Goal: Task Accomplishment & Management: Complete application form

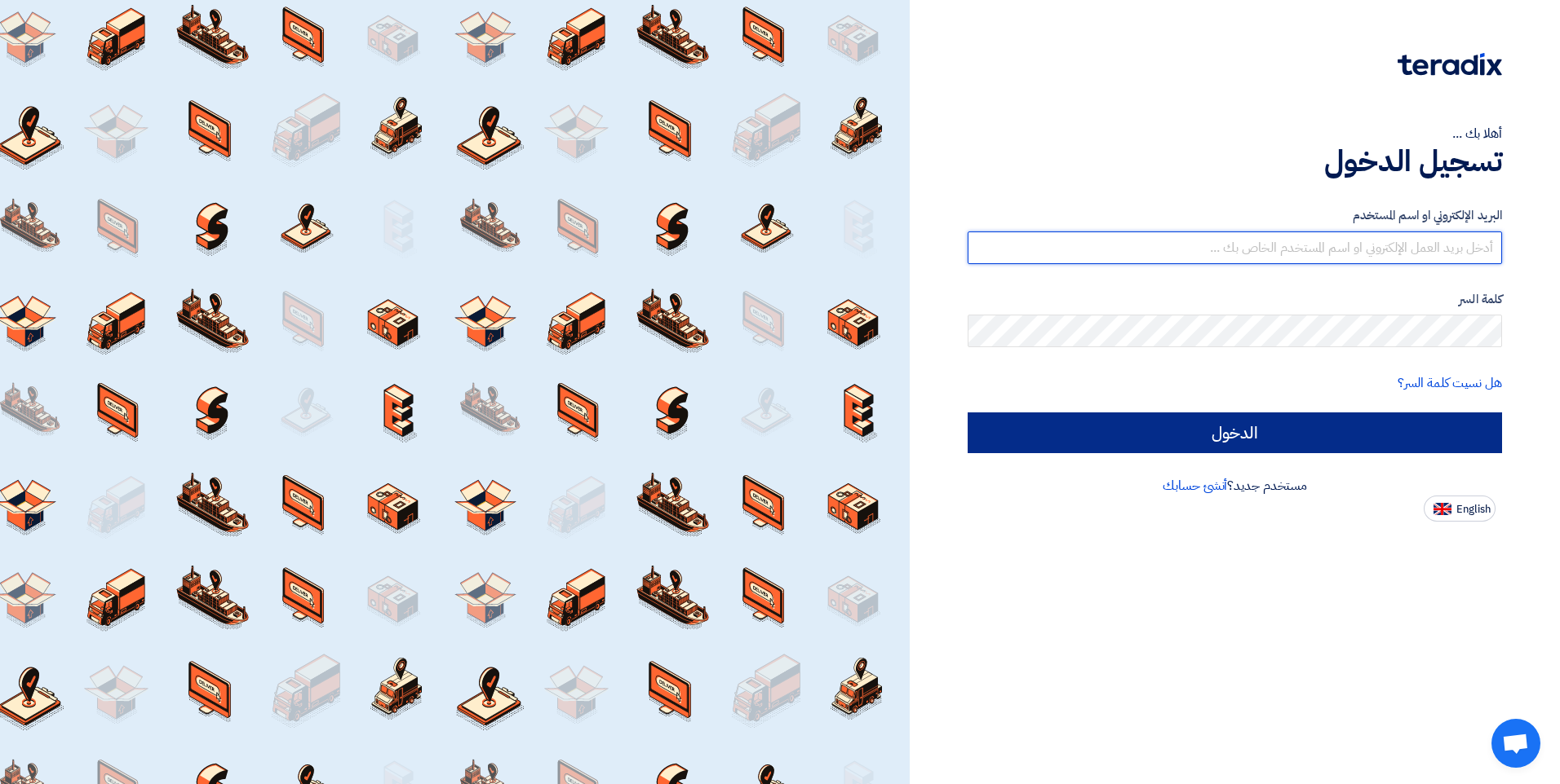
type input "[PERSON_NAME][EMAIL_ADDRESS][DOMAIN_NAME]"
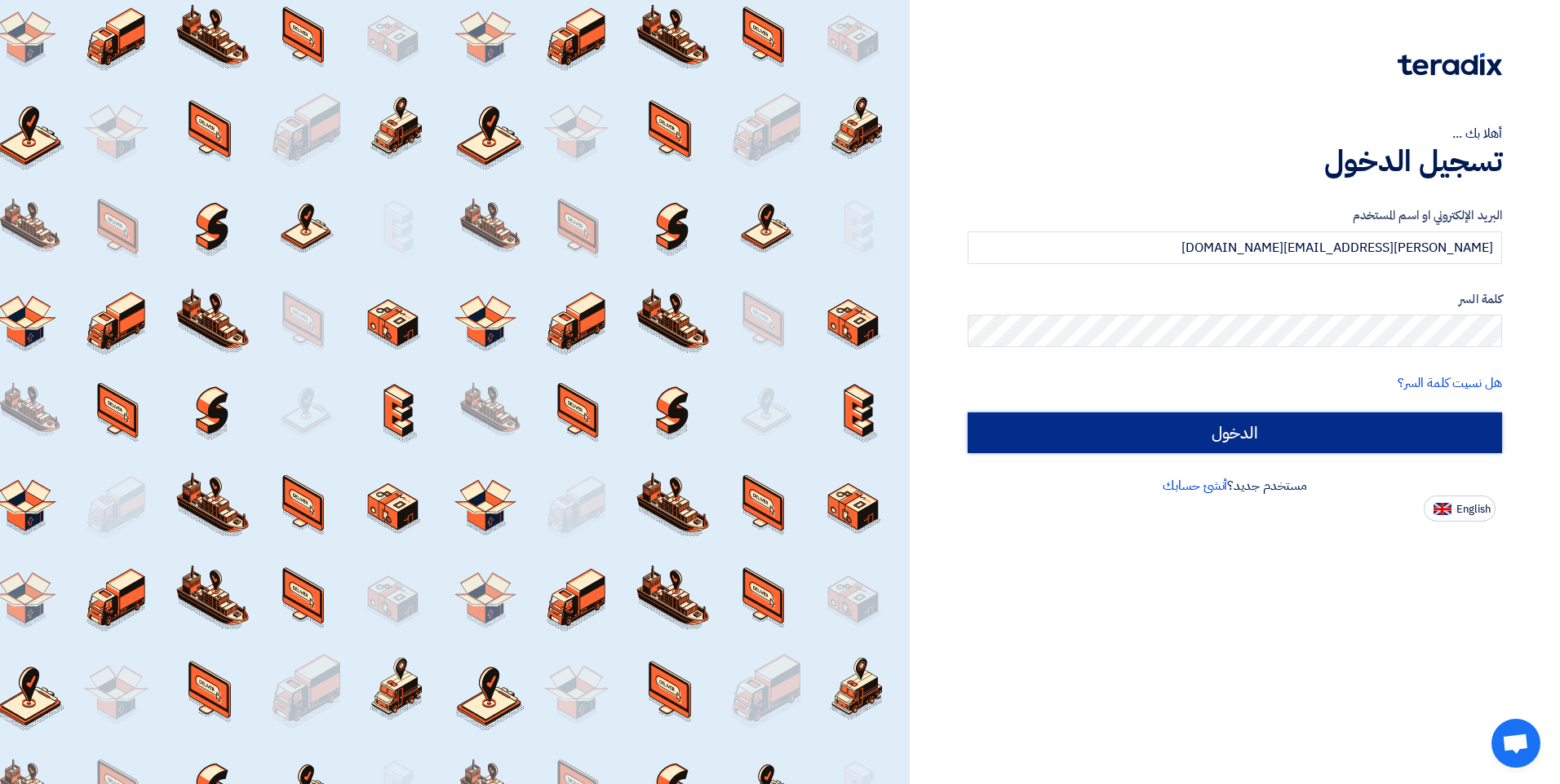
click at [1193, 429] on input "الدخول" at bounding box center [1234, 433] width 534 height 41
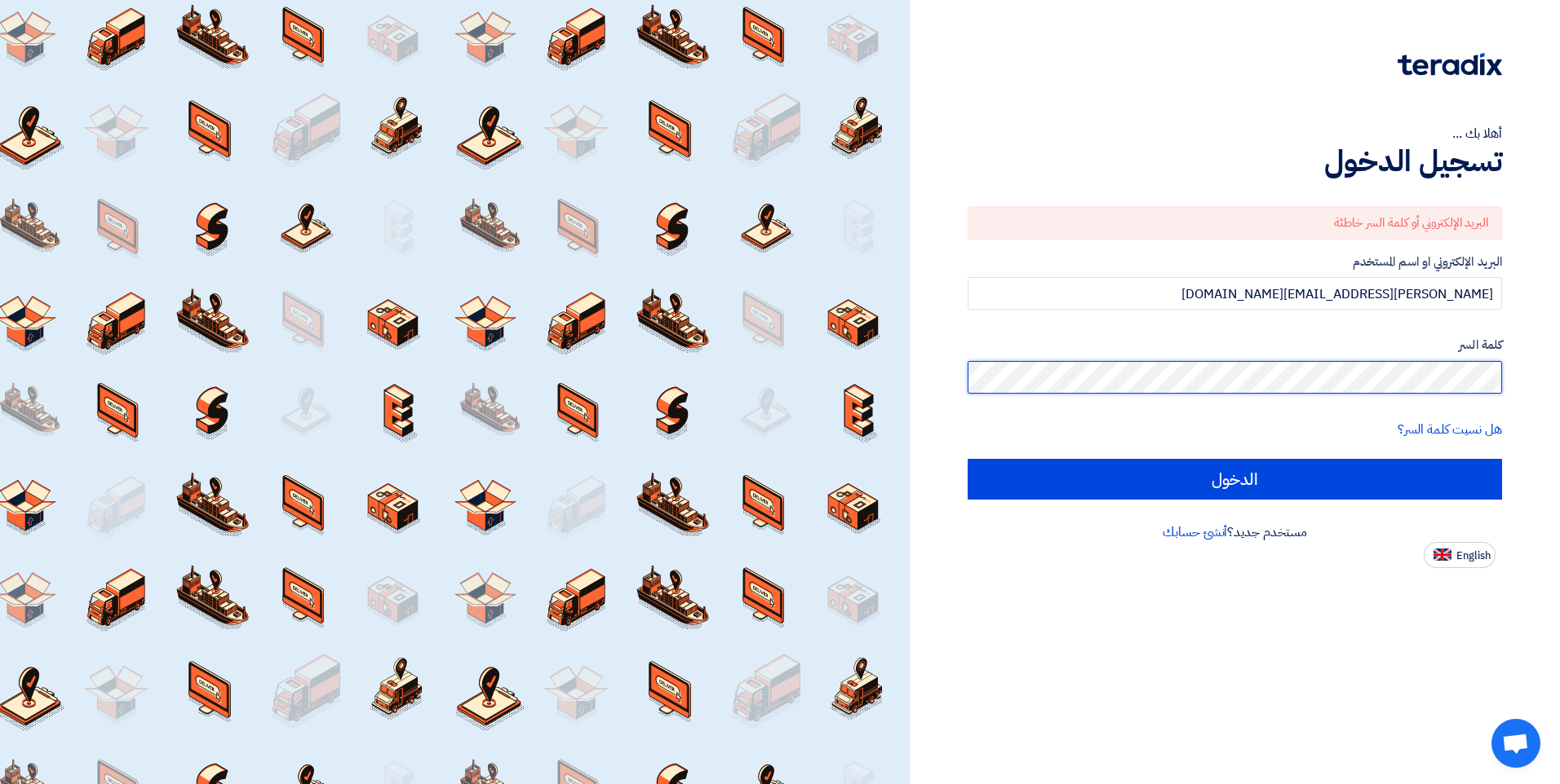
click at [1502, 381] on div "أهلا بك ... تسجيل الدخول البريد الإلكتروني أو كلمة السر خاطئة البريد الإلكتروني…" at bounding box center [1234, 284] width 625 height 569
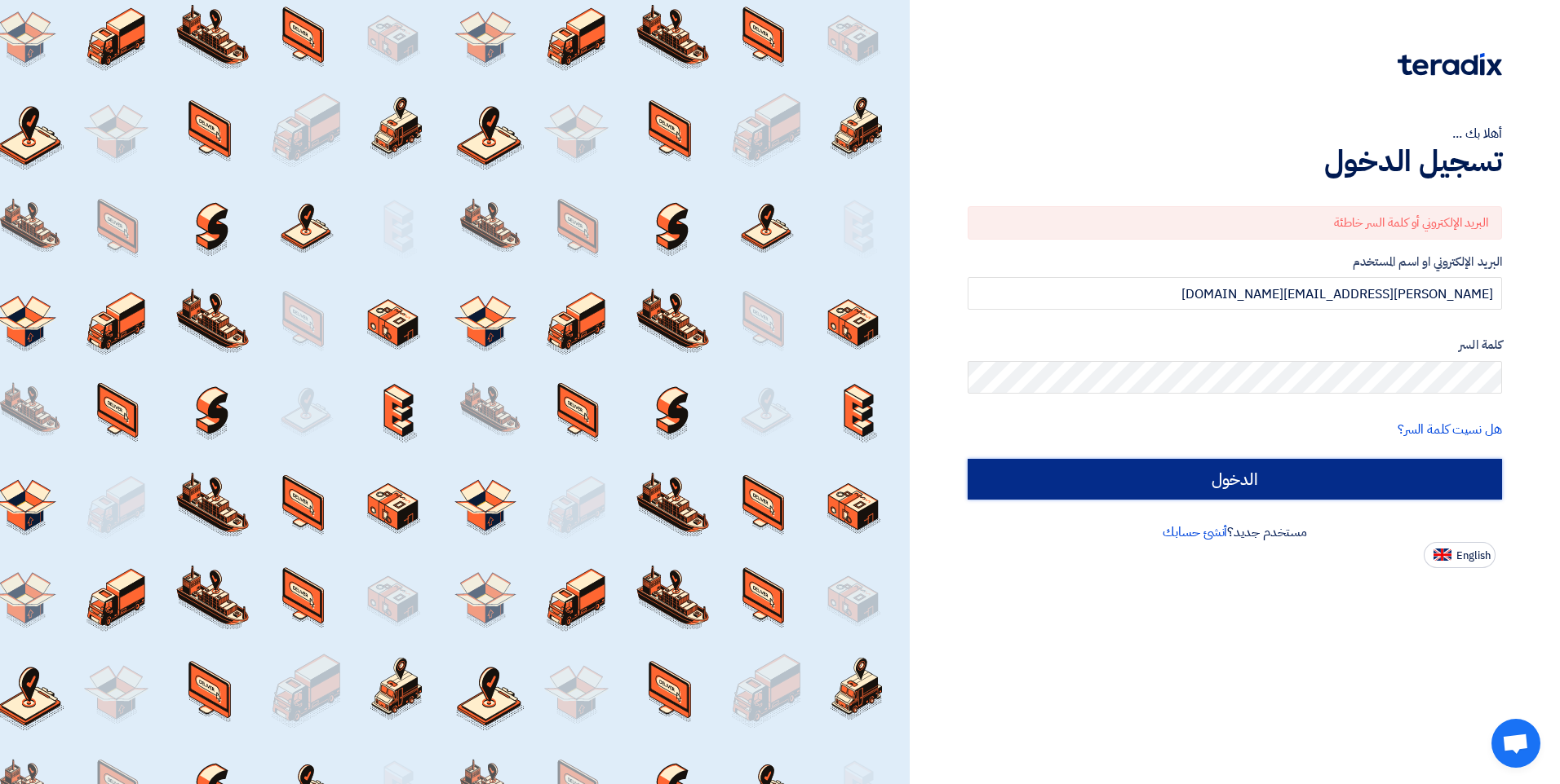
click at [1311, 485] on input "الدخول" at bounding box center [1234, 479] width 534 height 41
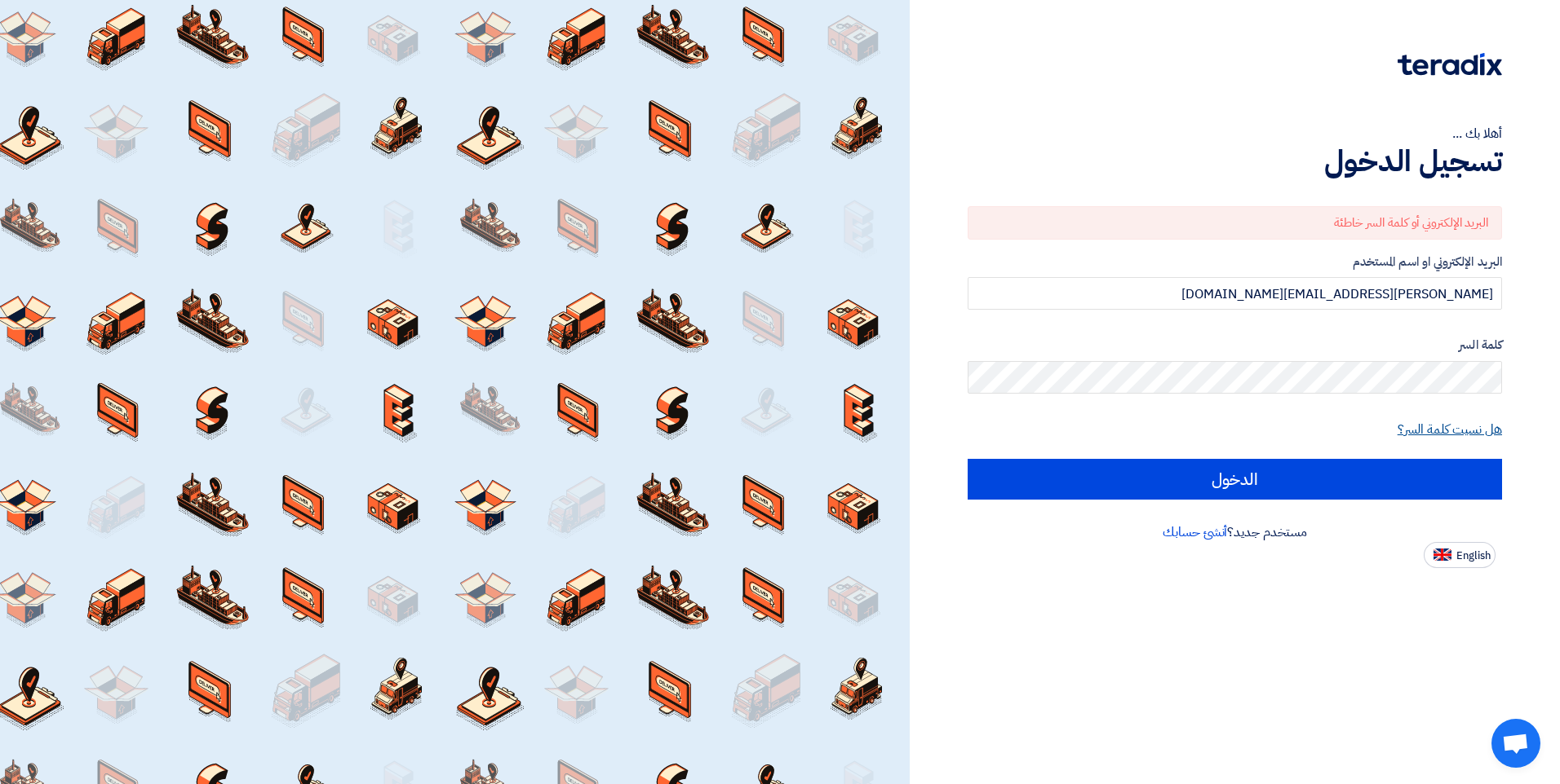
click at [1403, 432] on link "هل نسيت كلمة السر؟" at bounding box center [1449, 430] width 105 height 20
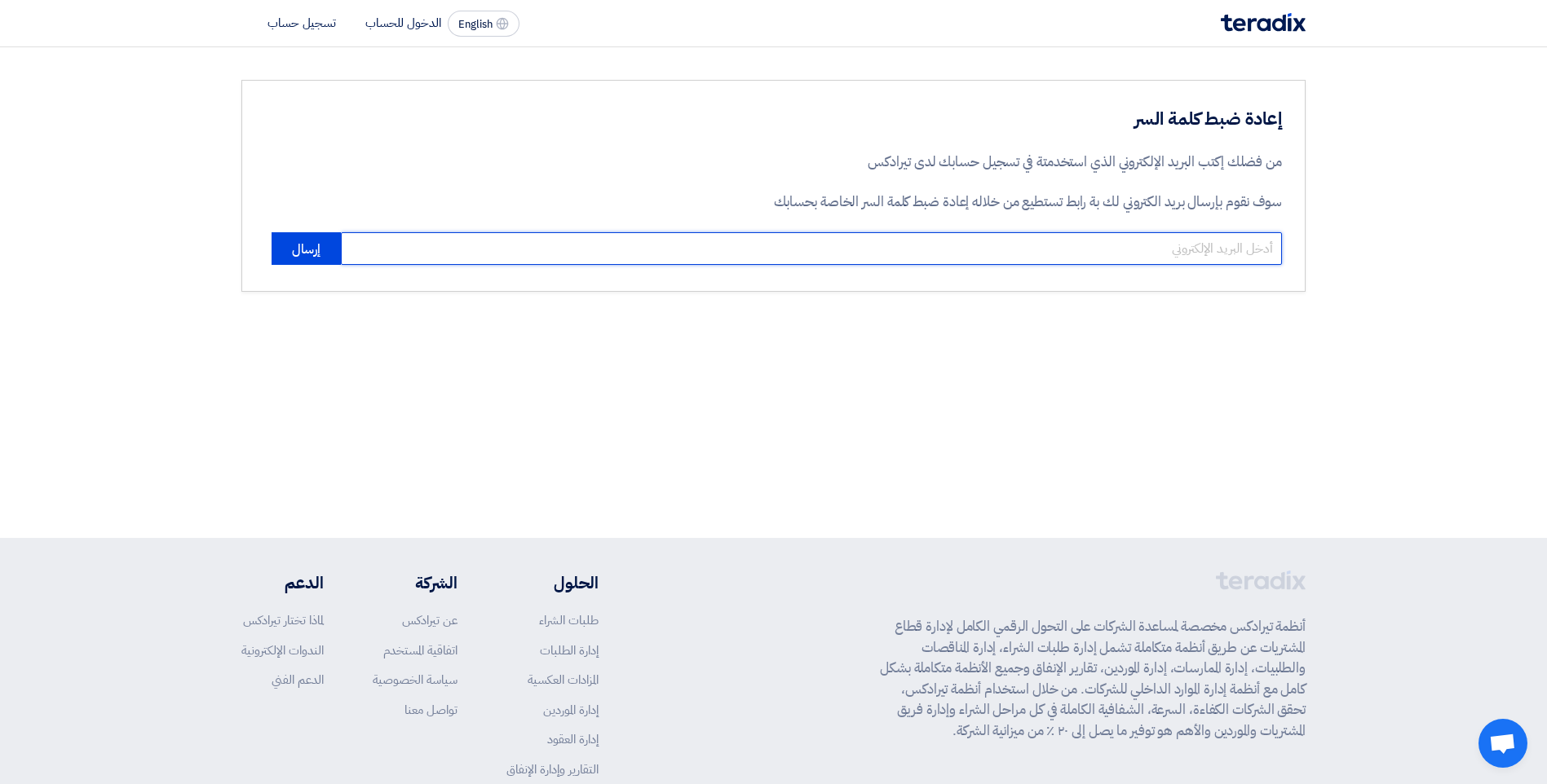
click at [1077, 244] on input "email" at bounding box center [811, 249] width 941 height 32
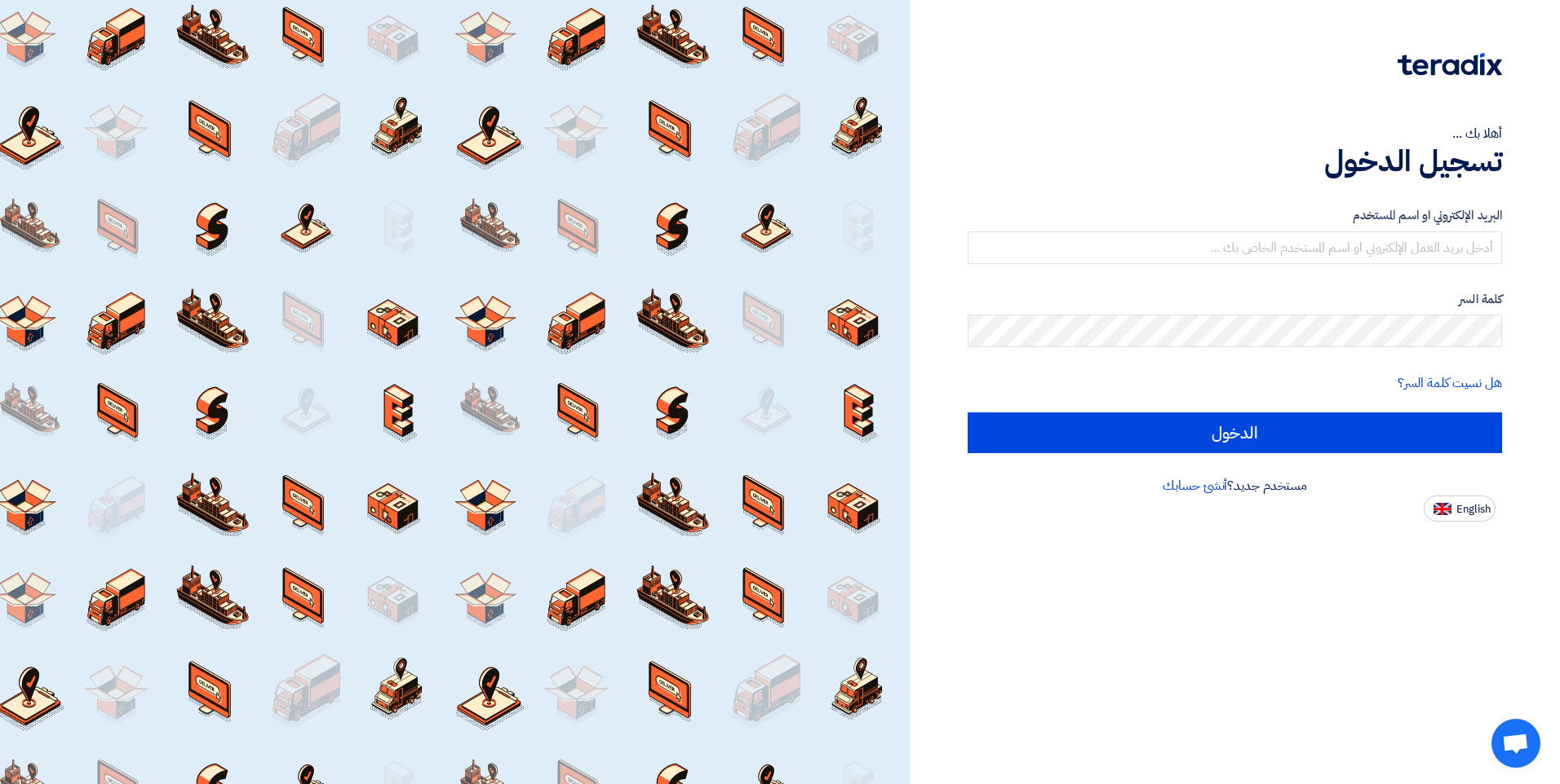
type input "[PERSON_NAME][EMAIL_ADDRESS][DOMAIN_NAME]"
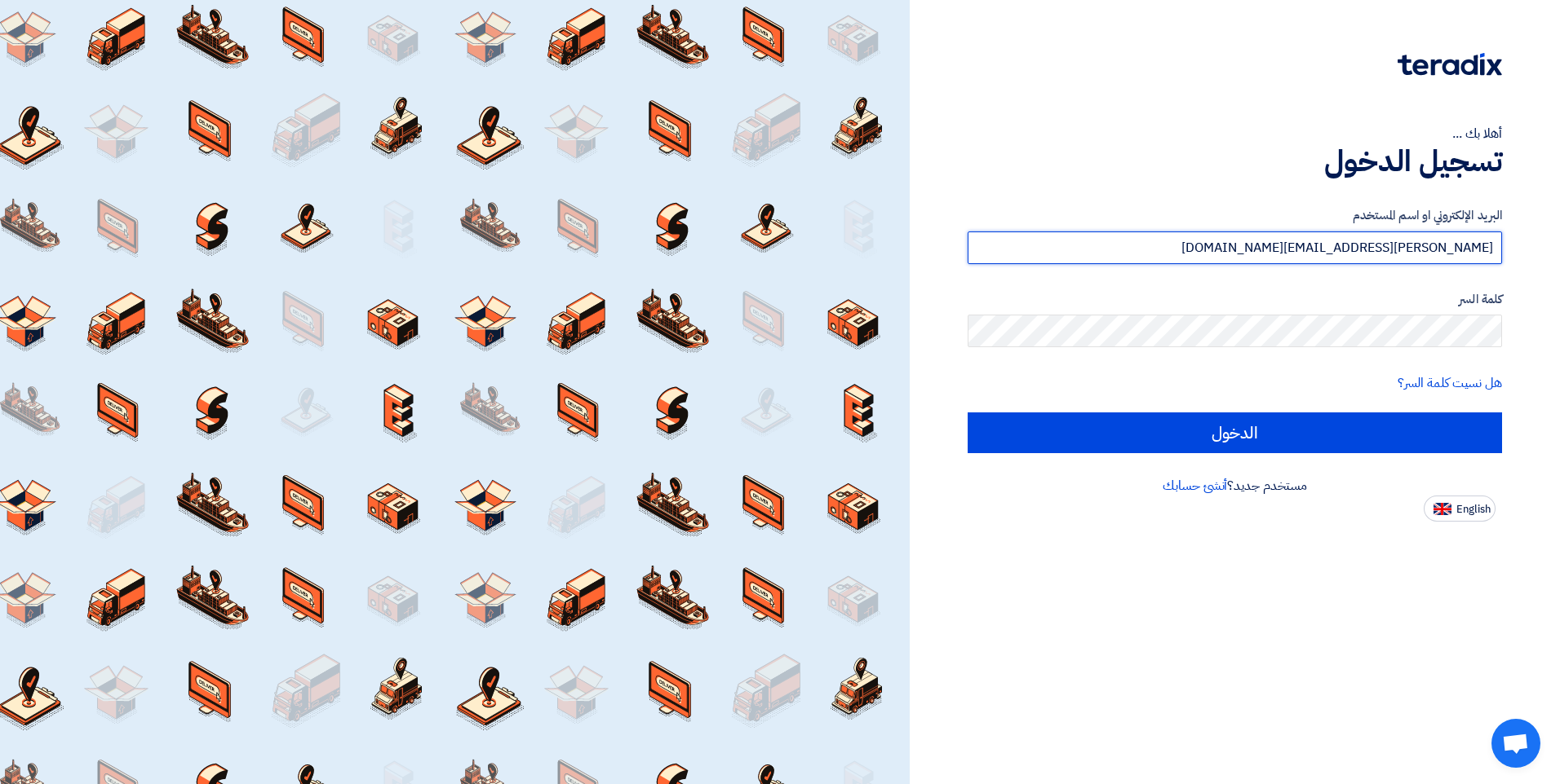
drag, startPoint x: 1277, startPoint y: 240, endPoint x: 1562, endPoint y: 264, distance: 286.0
click at [1559, 264] on html "أهلا بك ... تسجيل الدخول البريد الإلكتروني او اسم المستخدم [EMAIL_ADDRESS][DOMA…" at bounding box center [780, 392] width 1560 height 784
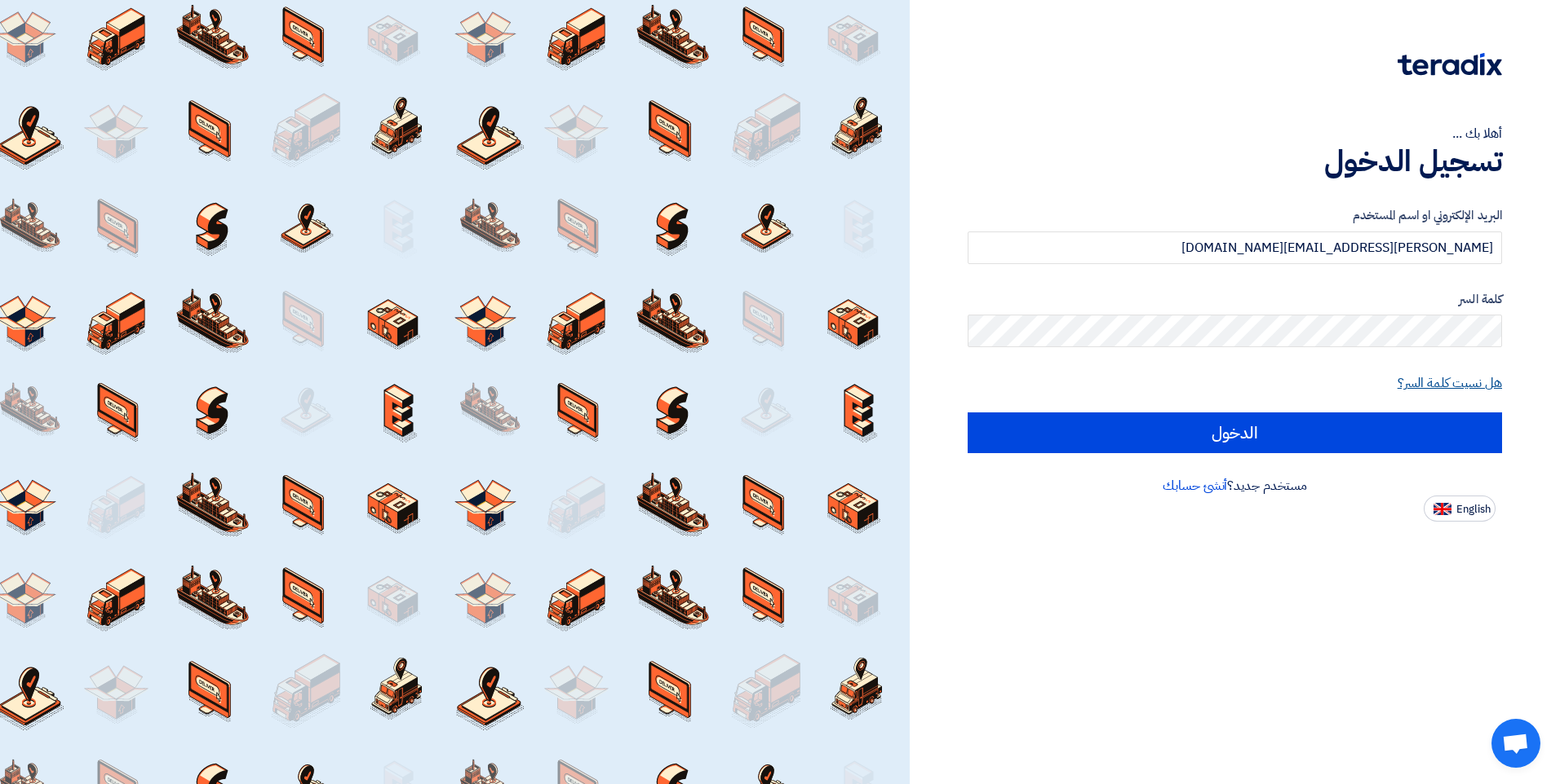
click at [1429, 384] on link "هل نسيت كلمة السر؟" at bounding box center [1449, 384] width 105 height 20
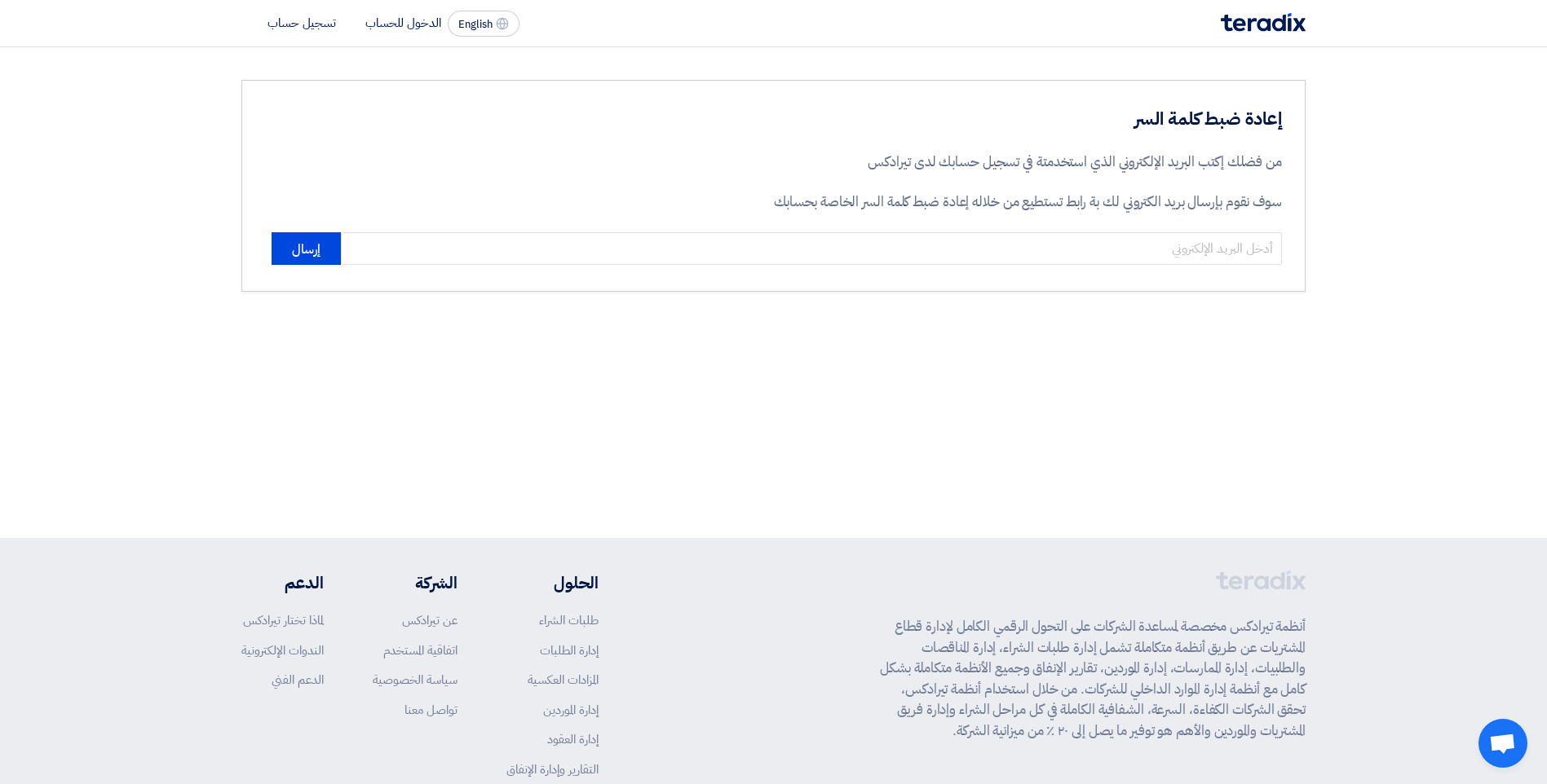
click at [780, 230] on div "إعادة ضبط كلمة السر من فضلك إكتب البريد الإلكتروني الذي استخدمتة في تسجيل حسابك…" at bounding box center [1002, 169] width 560 height 125
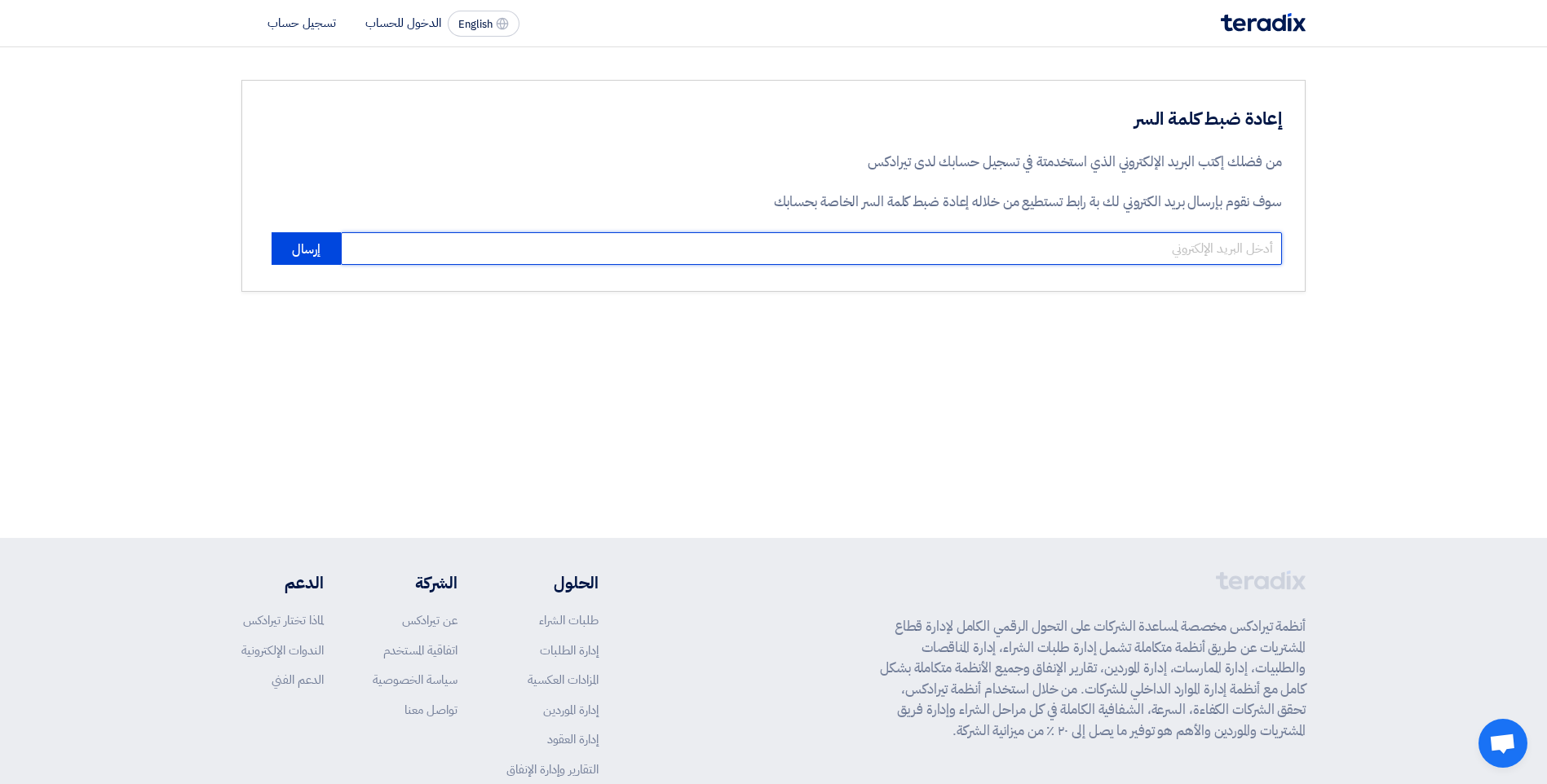
click at [782, 236] on input "email" at bounding box center [811, 249] width 941 height 32
paste input "[PERSON_NAME][EMAIL_ADDRESS][DOMAIN_NAME]"
type input "[PERSON_NAME][EMAIL_ADDRESS][DOMAIN_NAME]"
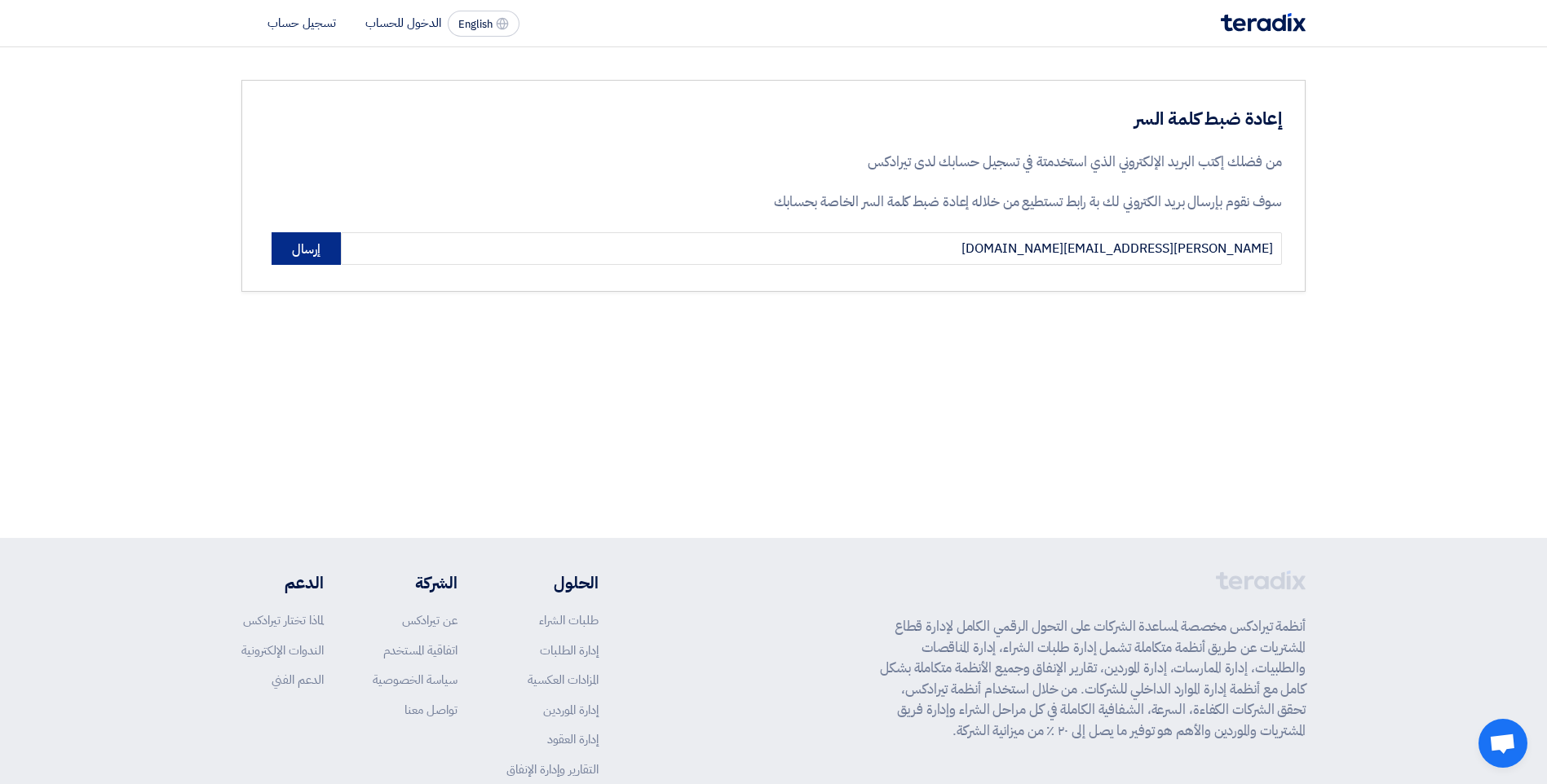
click at [329, 245] on button "إرسال" at bounding box center [307, 249] width 70 height 32
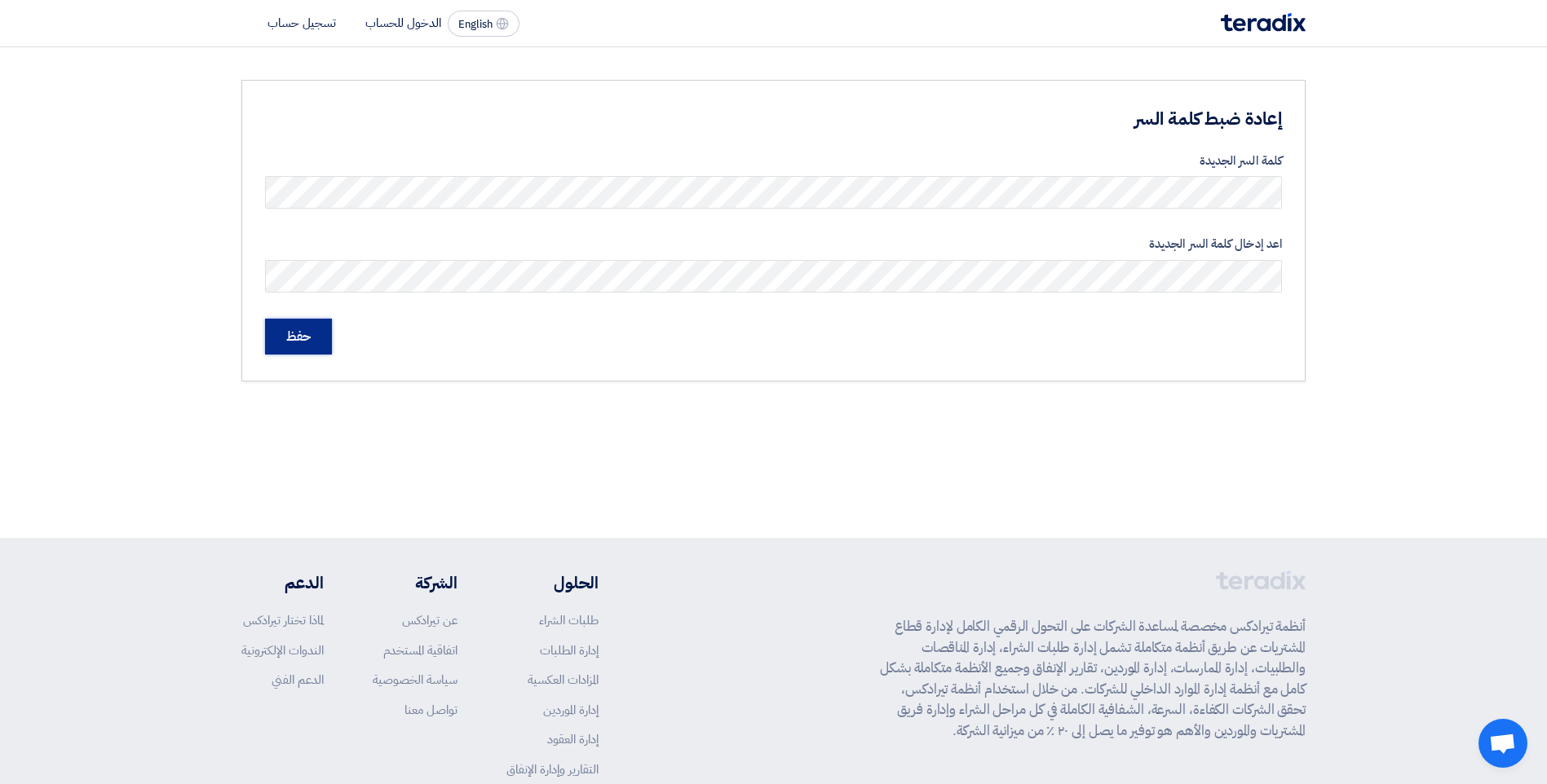
click at [313, 344] on input "حفظ" at bounding box center [298, 337] width 67 height 36
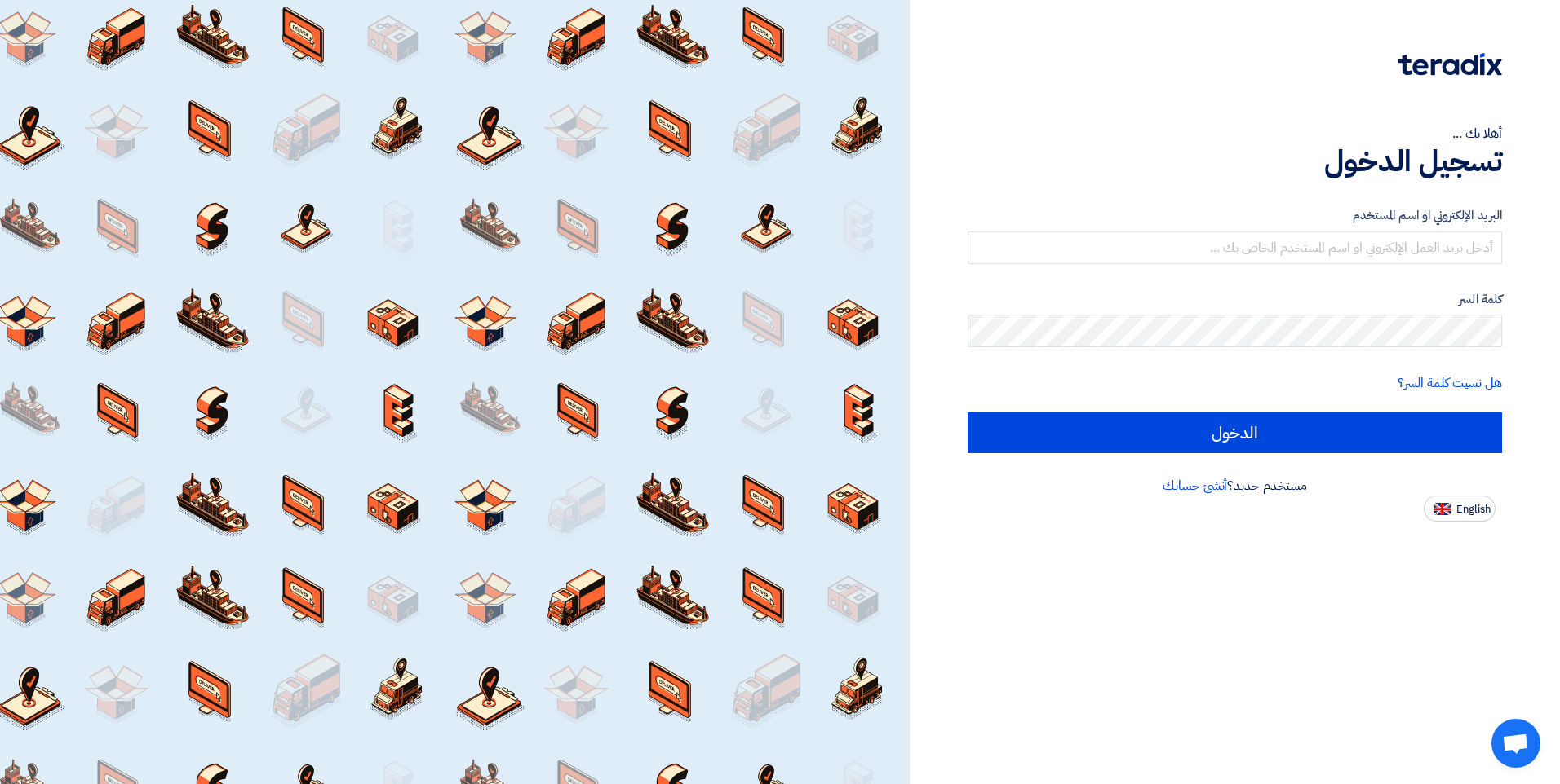
type input "[PERSON_NAME][EMAIL_ADDRESS][DOMAIN_NAME]"
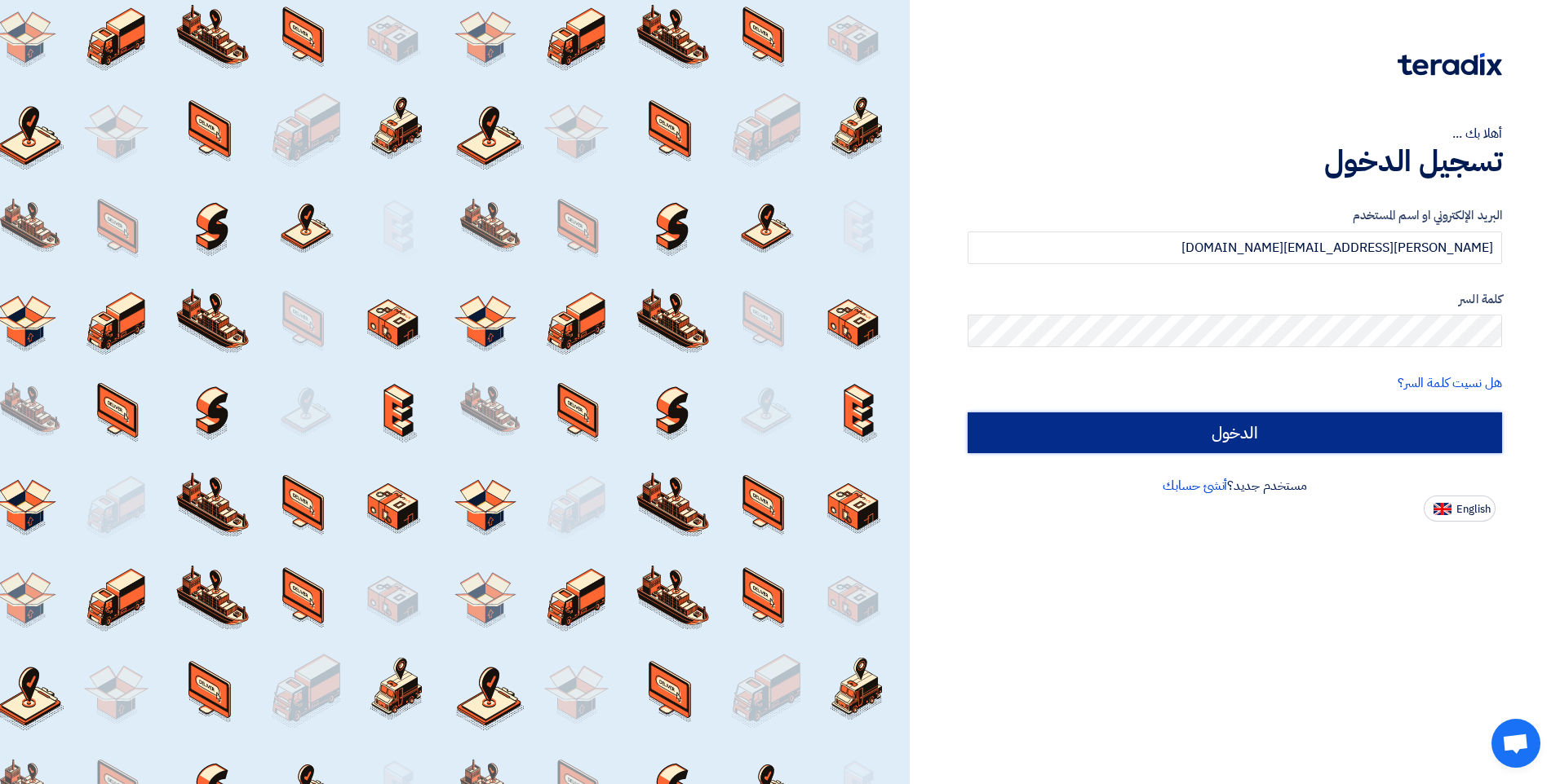
click at [1321, 431] on input "الدخول" at bounding box center [1234, 433] width 534 height 41
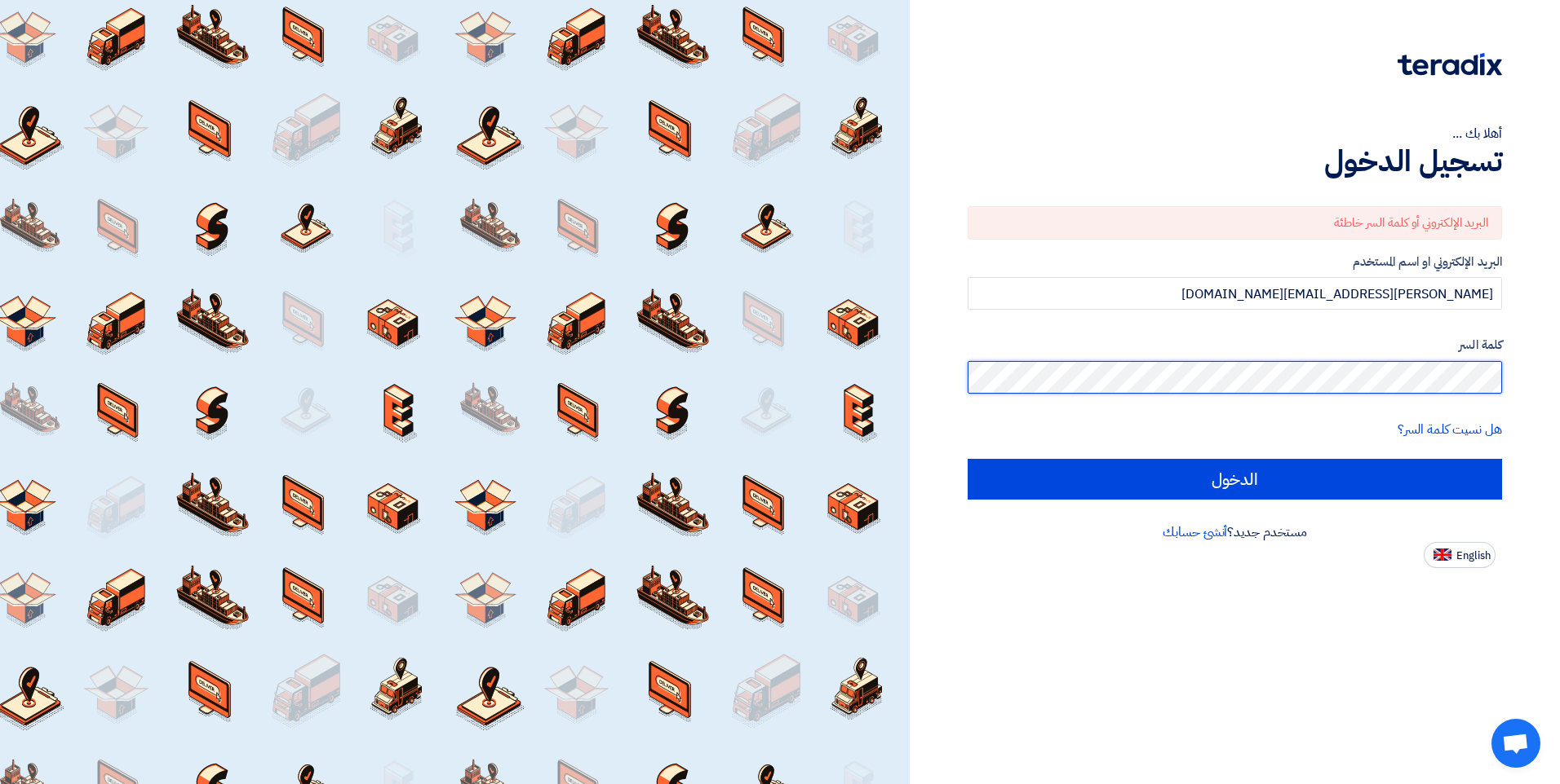
click at [968, 459] on input "الدخول" at bounding box center [1234, 479] width 534 height 41
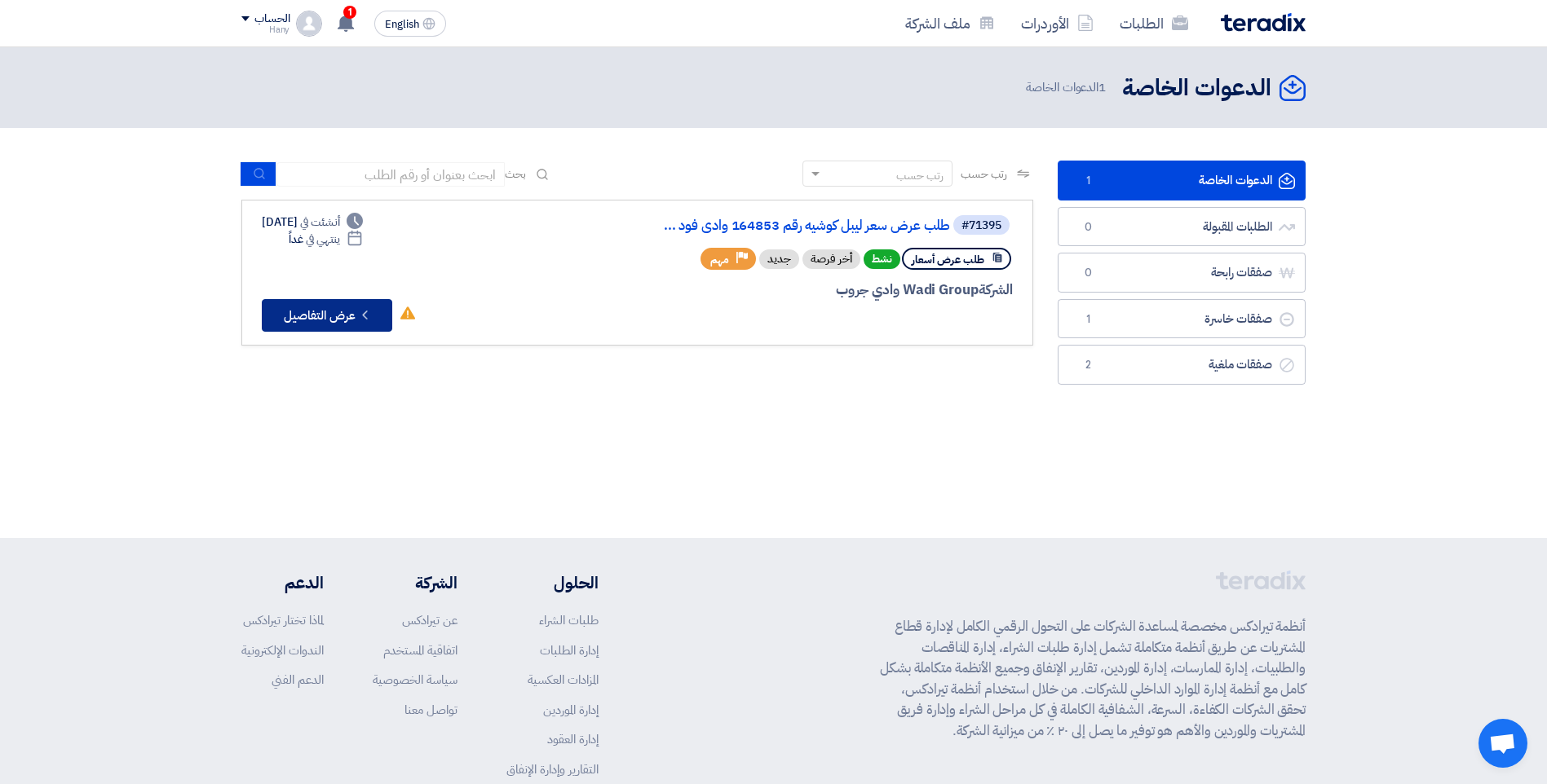
click at [369, 308] on icon "Check details" at bounding box center [364, 315] width 15 height 15
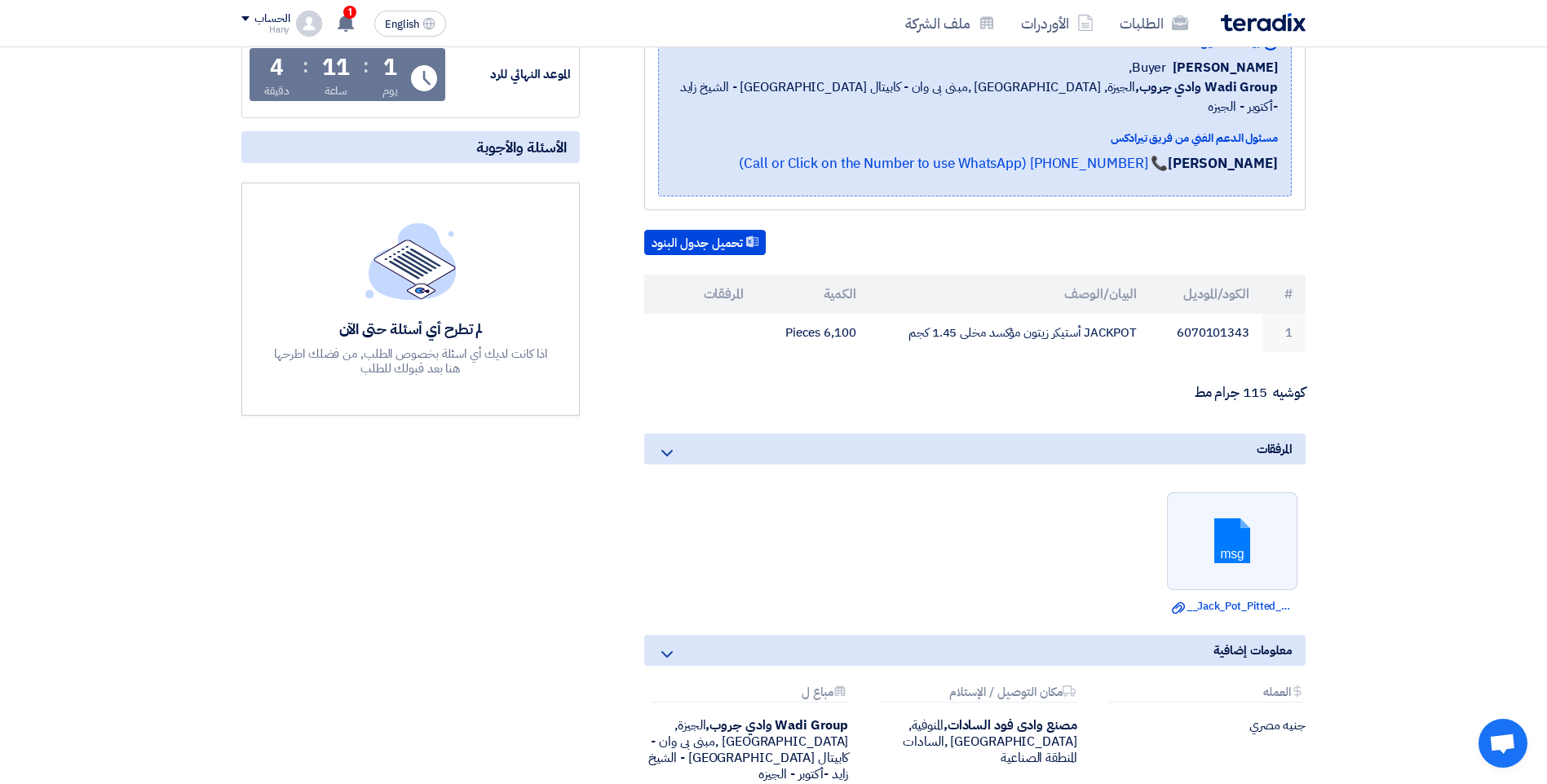
scroll to position [326, 0]
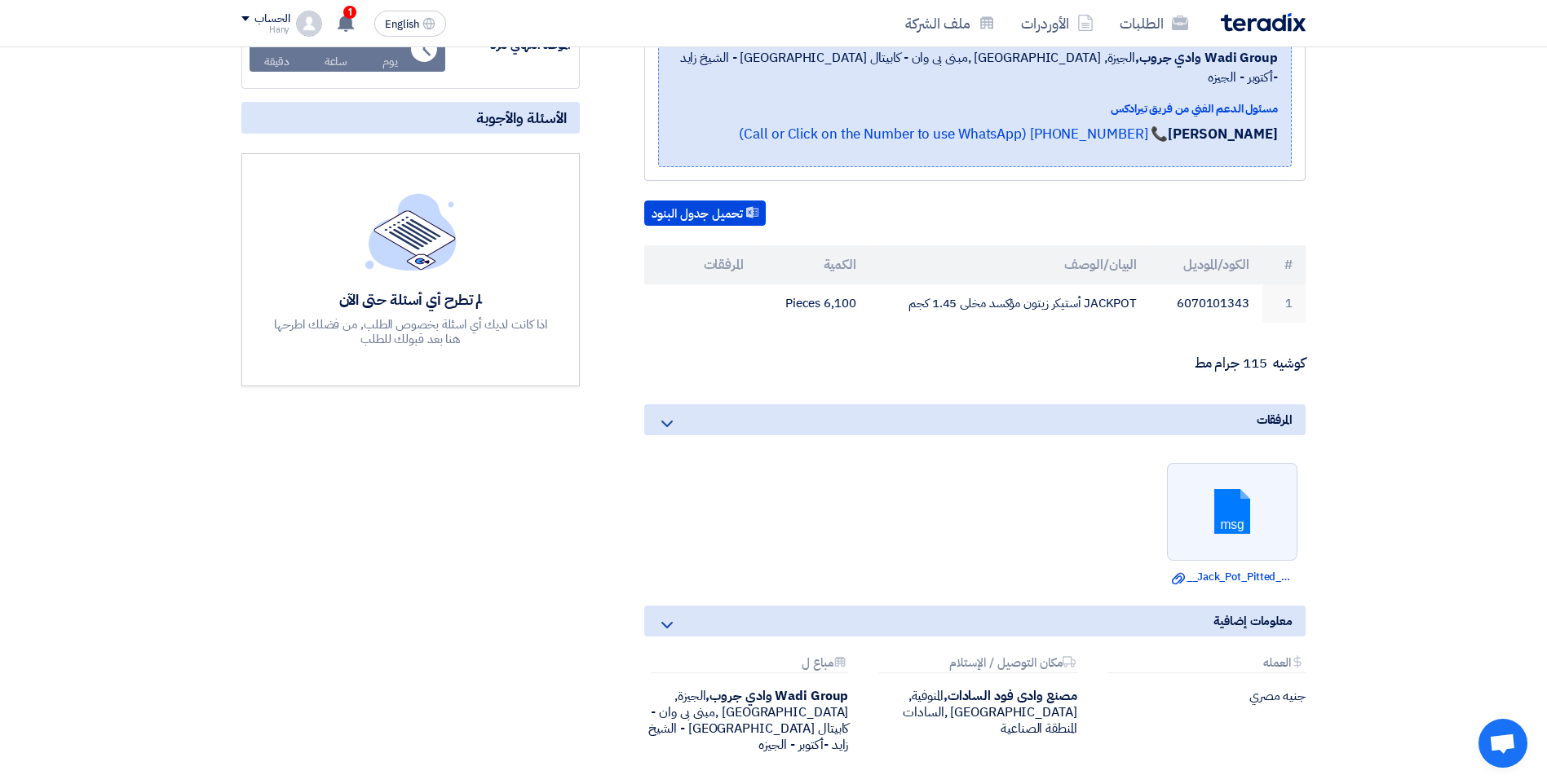
click at [1201, 356] on p "كوشيه 115 جرام مط" at bounding box center [975, 364] width 662 height 16
click at [1052, 485] on ul "msg Download file __Jack_Pot_Pitted_Ripe_A_Label.msg" at bounding box center [975, 524] width 662 height 139
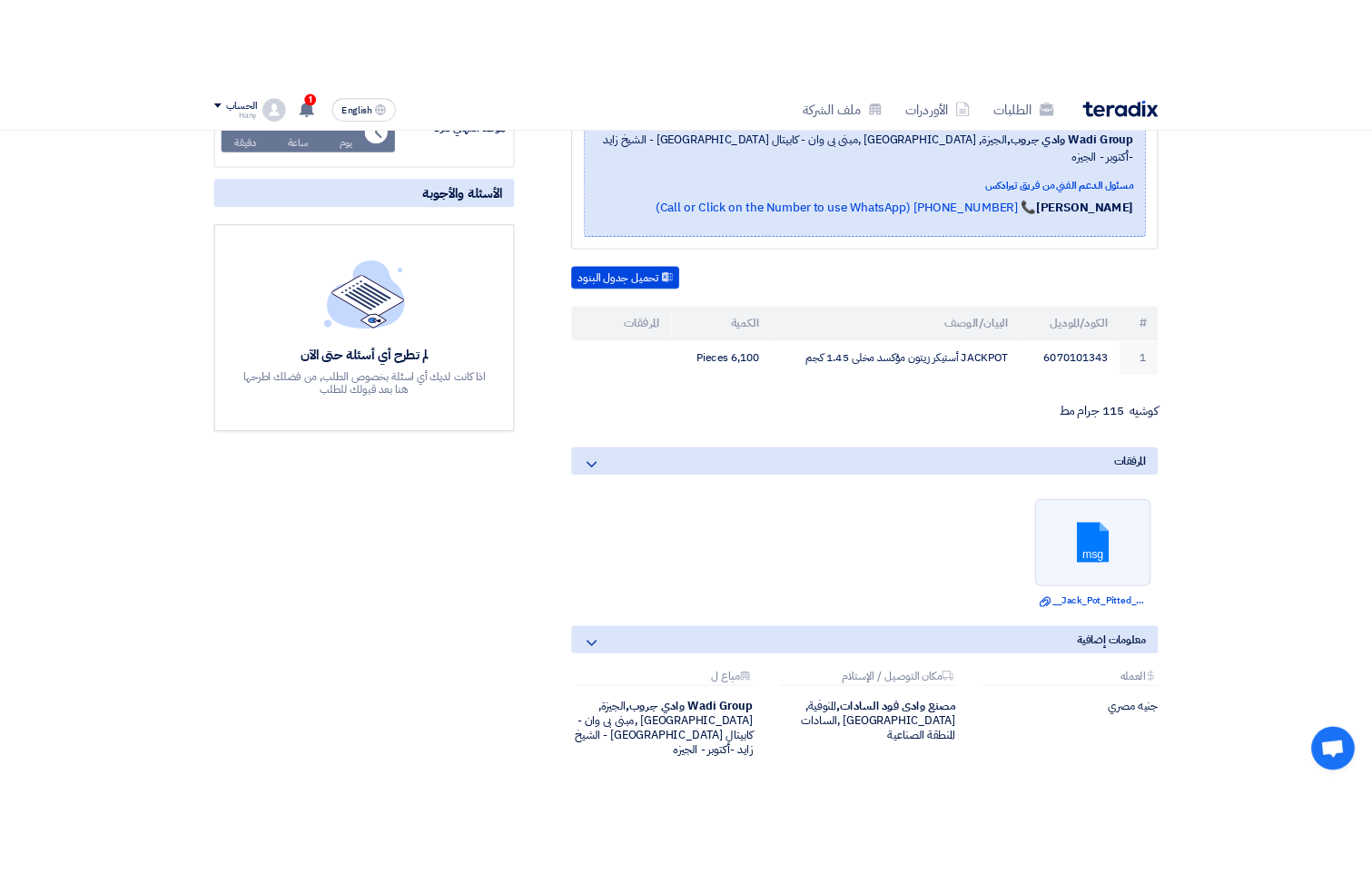
scroll to position [454, 0]
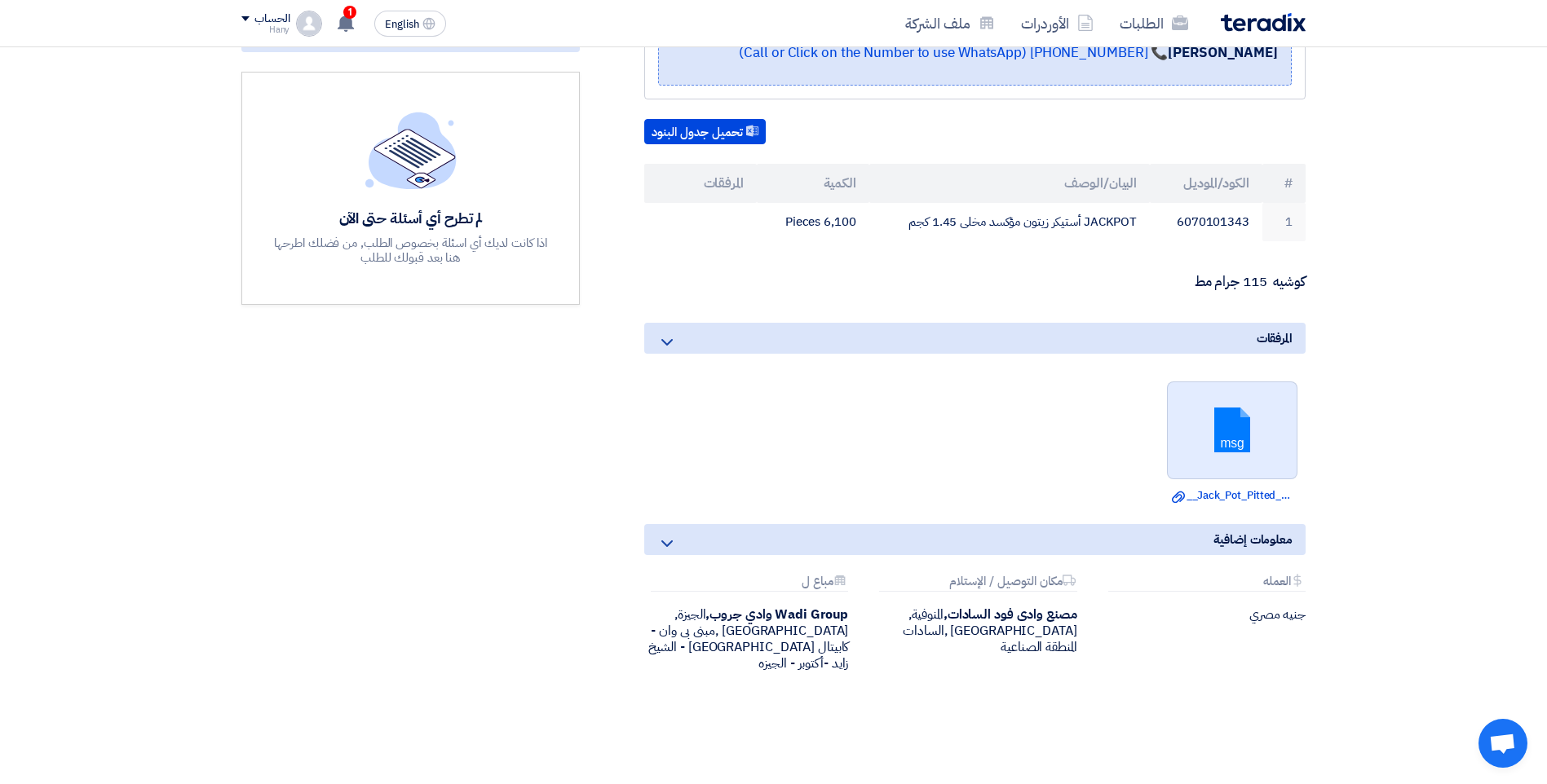
click at [1218, 418] on link at bounding box center [1233, 431] width 131 height 97
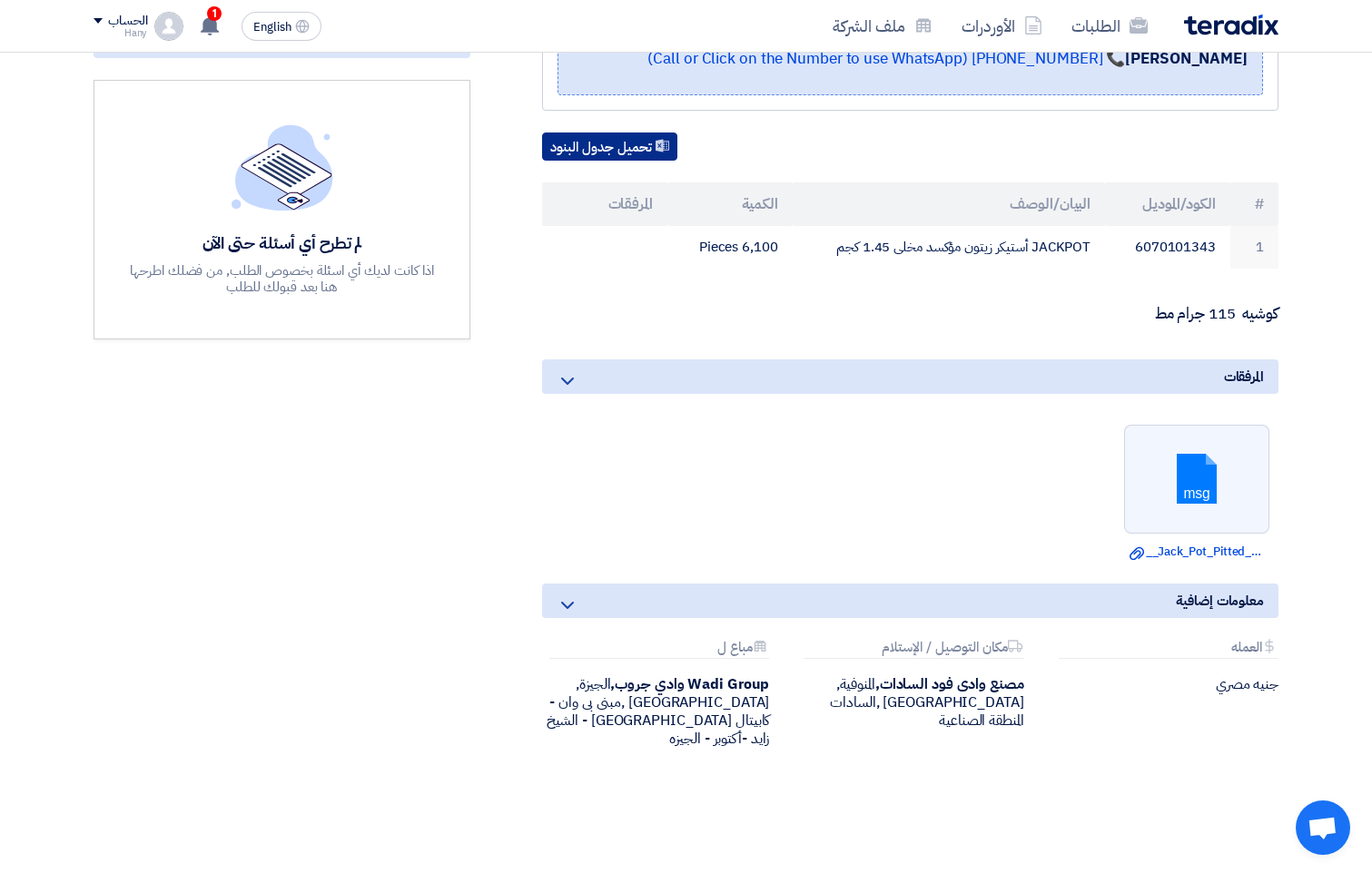
click at [648, 132] on button "تحميل جدول البنود" at bounding box center [609, 146] width 135 height 29
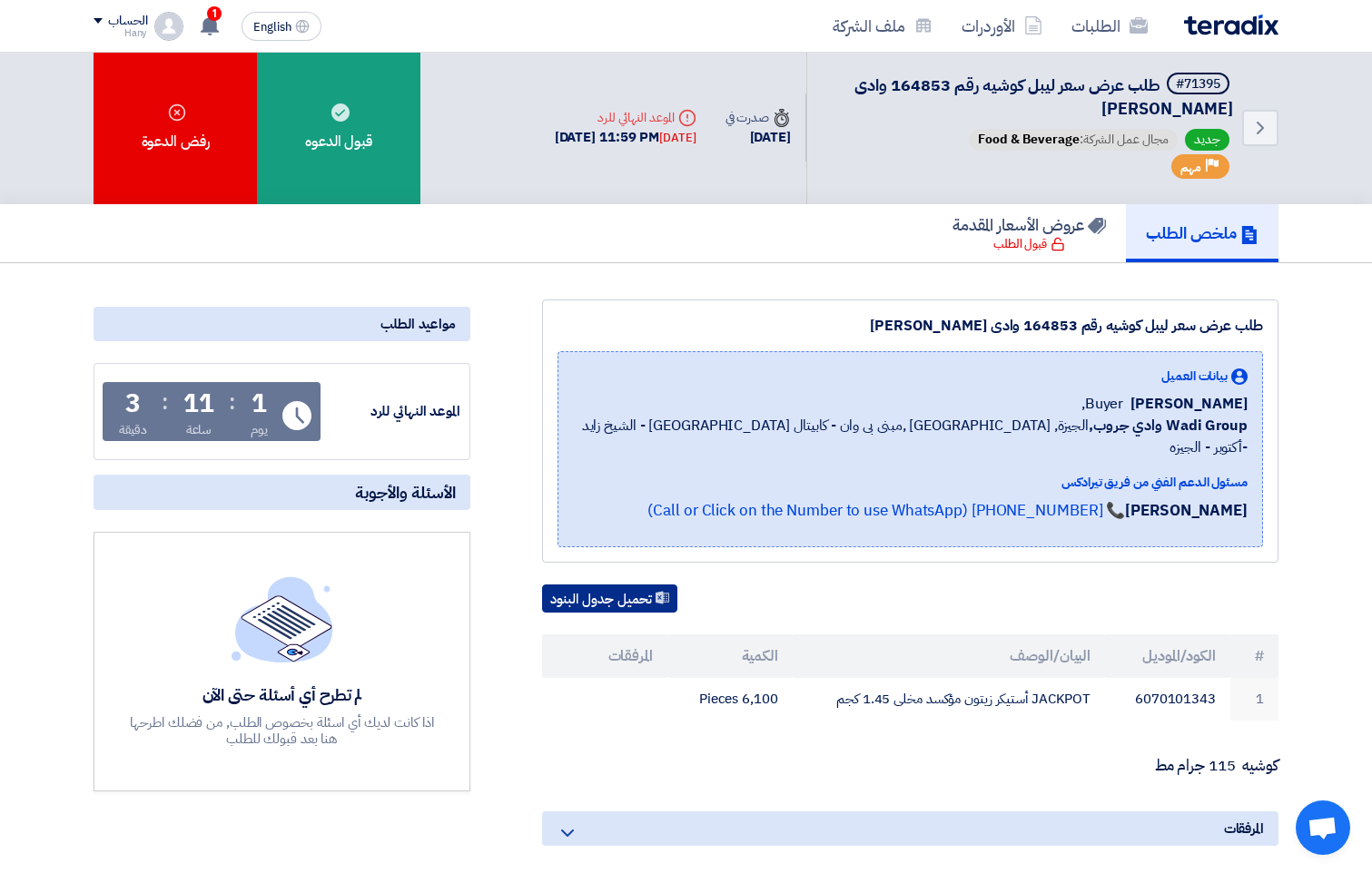
scroll to position [0, 0]
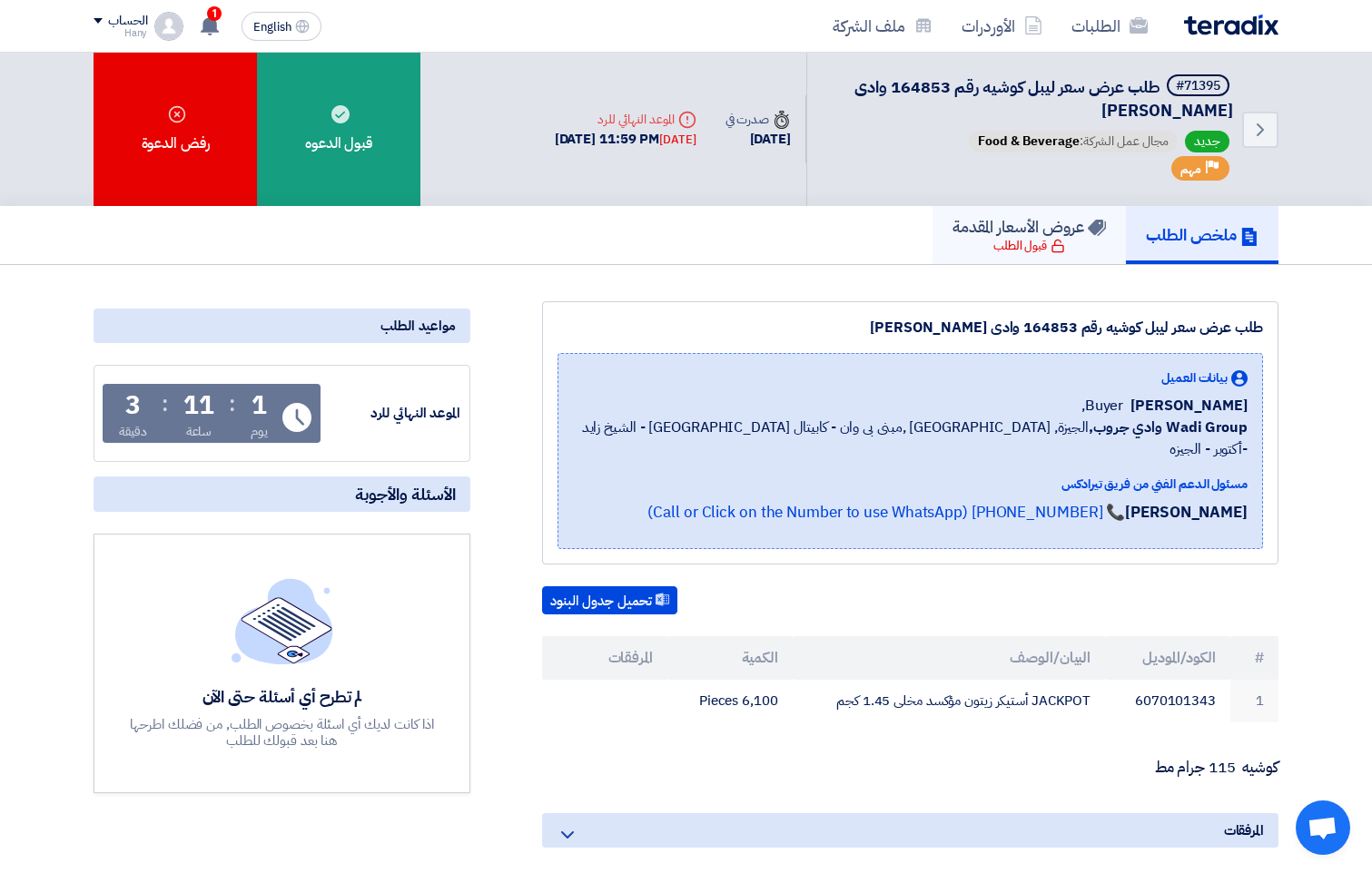
click at [1035, 241] on div "قبول الطلب" at bounding box center [1029, 246] width 72 height 18
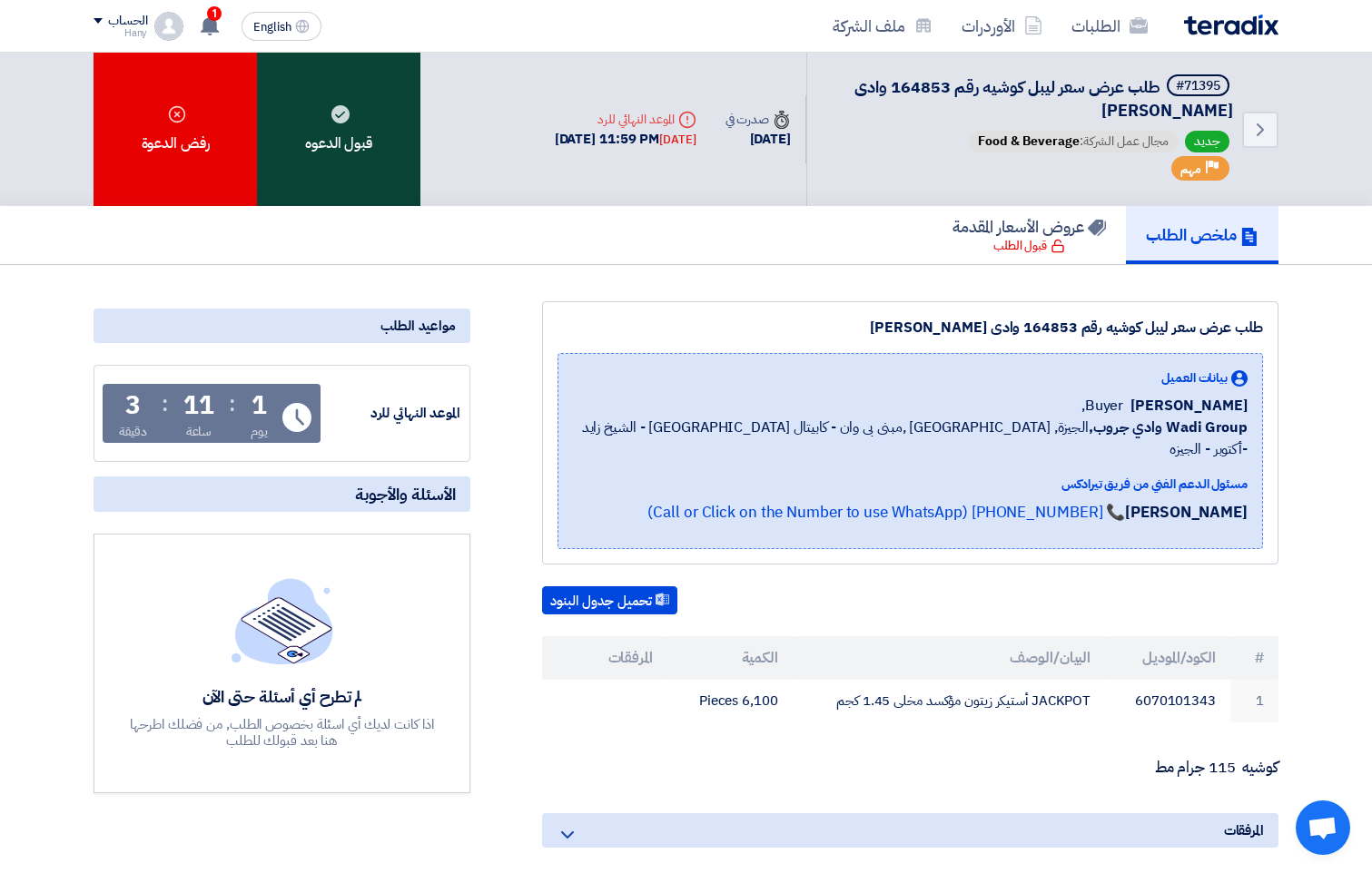
click at [368, 152] on div "قبول الدعوه" at bounding box center [339, 129] width 163 height 153
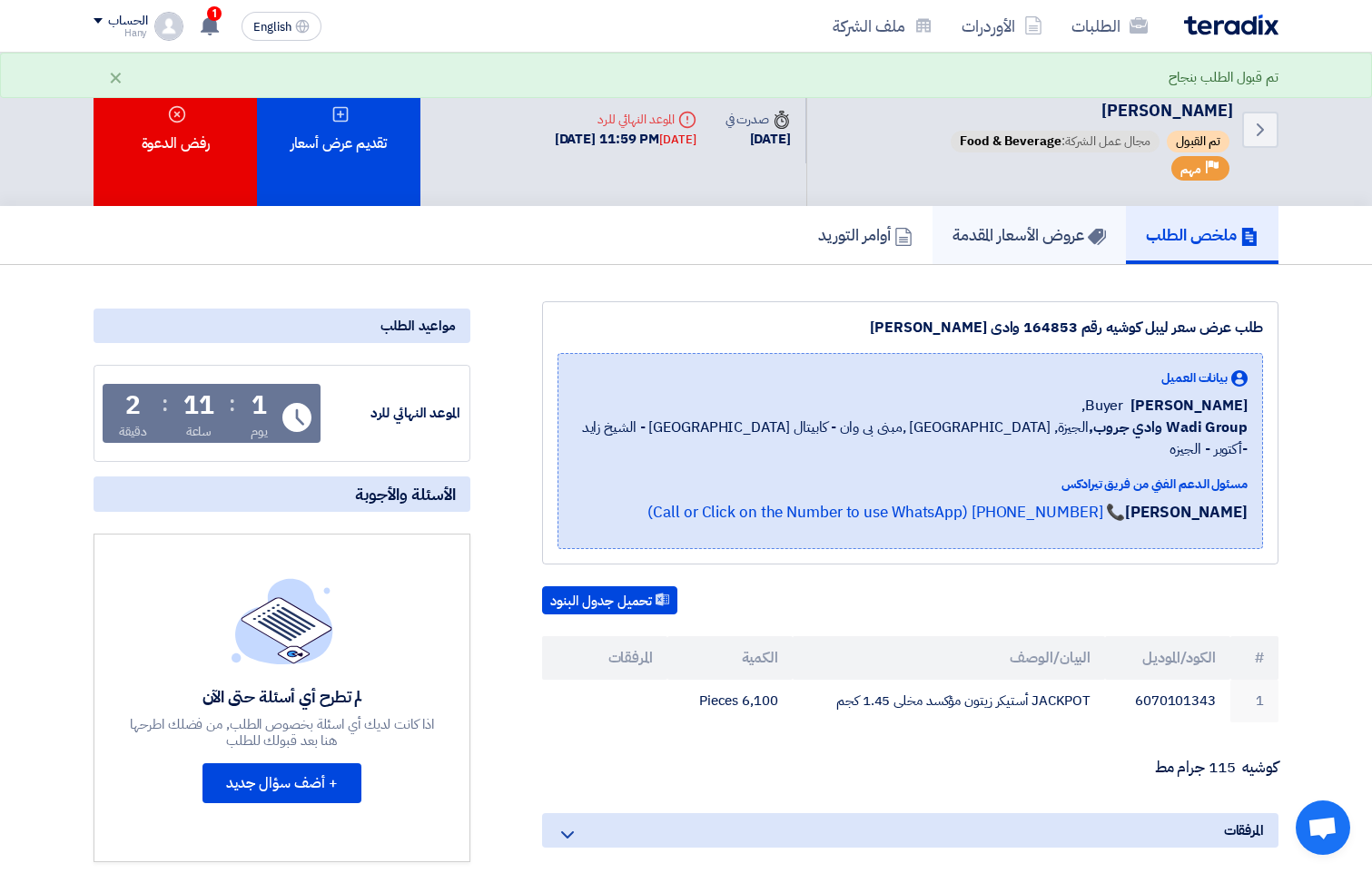
click at [1057, 242] on h5 "عروض الأسعار المقدمة" at bounding box center [1029, 234] width 153 height 21
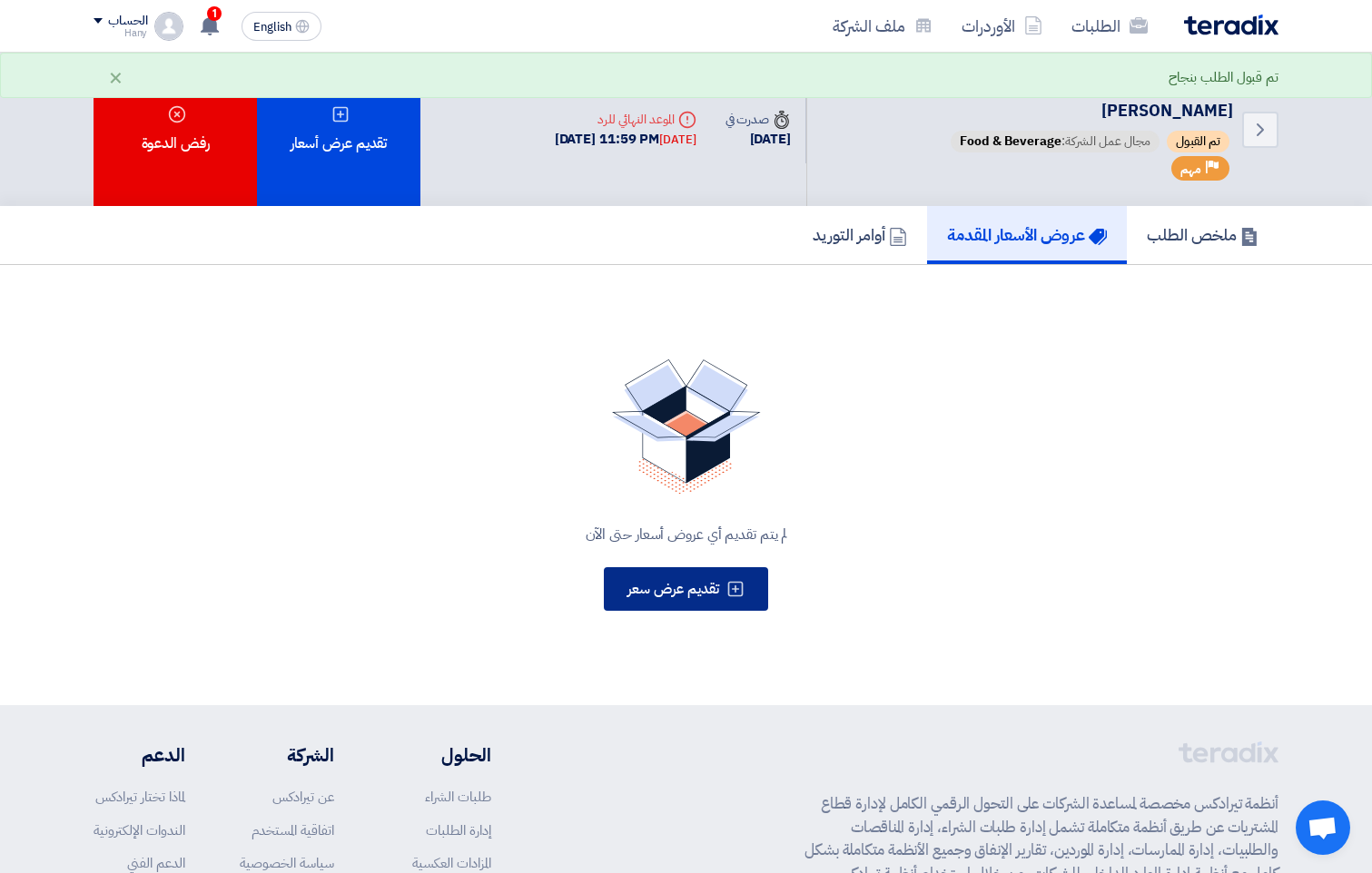
click at [717, 583] on span "تقديم عرض سعر" at bounding box center [673, 589] width 92 height 22
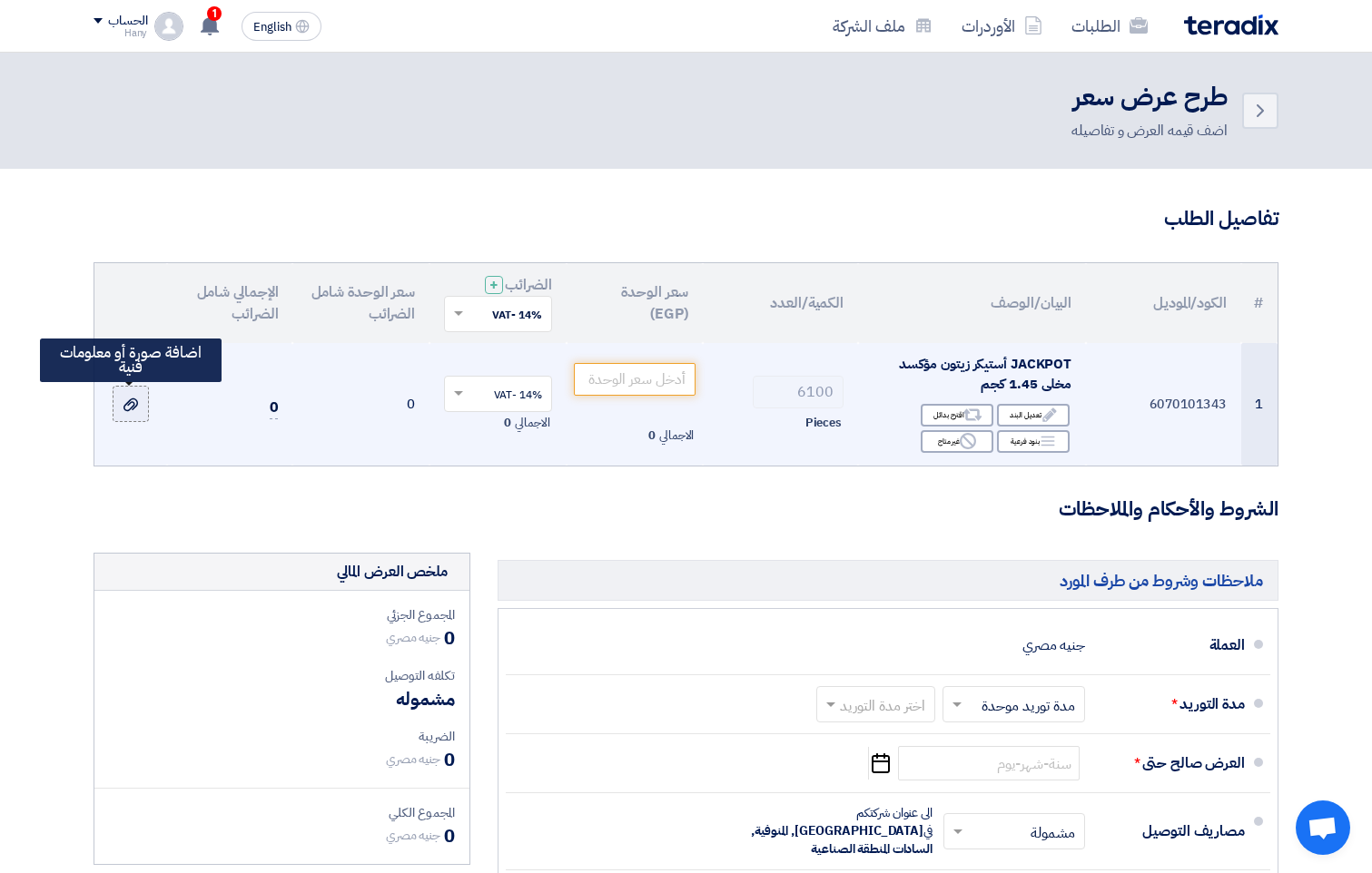
click at [134, 410] on icon at bounding box center [130, 404] width 15 height 15
click at [0, 0] on input "file" at bounding box center [0, 0] width 0 height 0
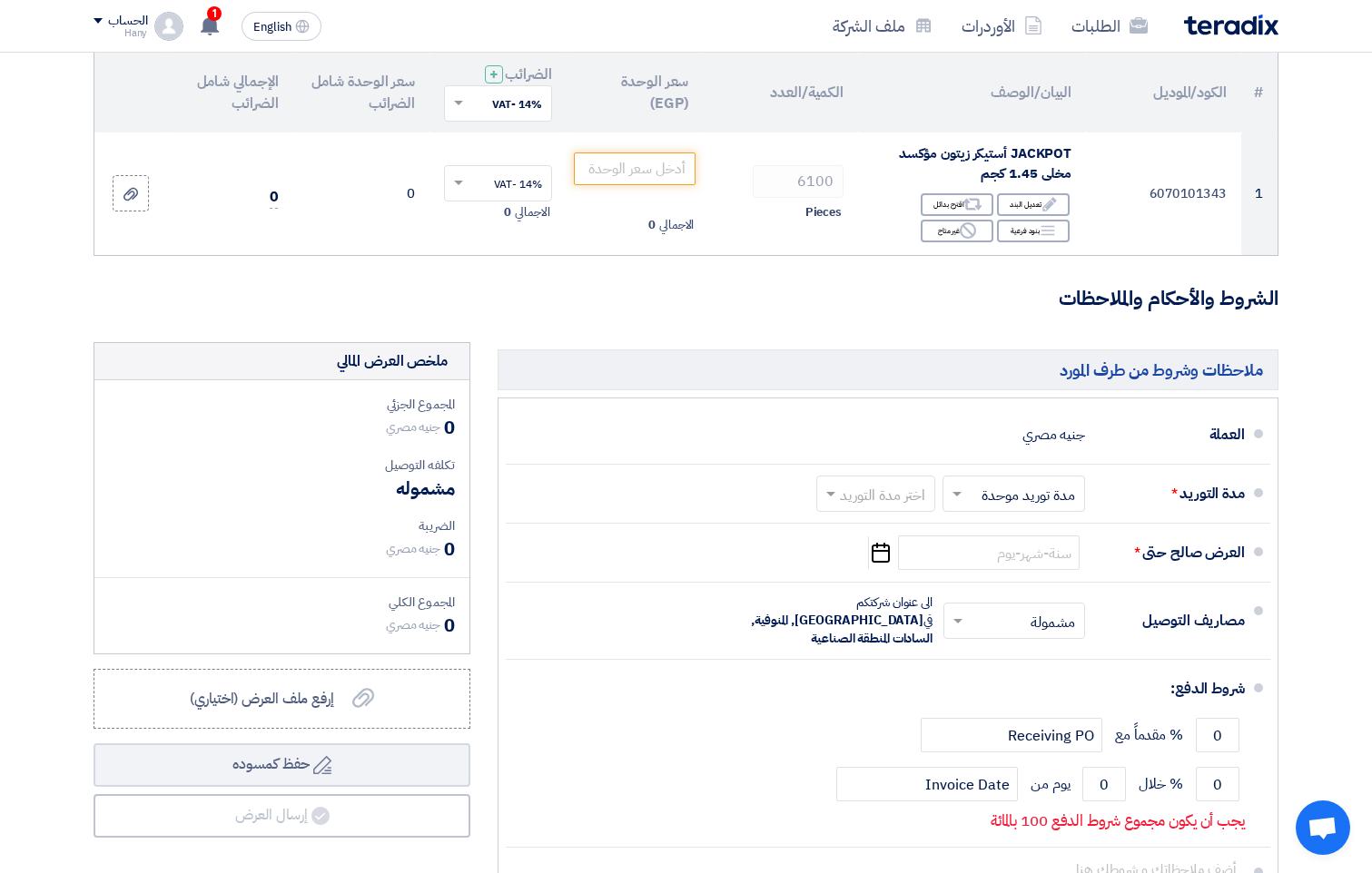
scroll to position [273, 0]
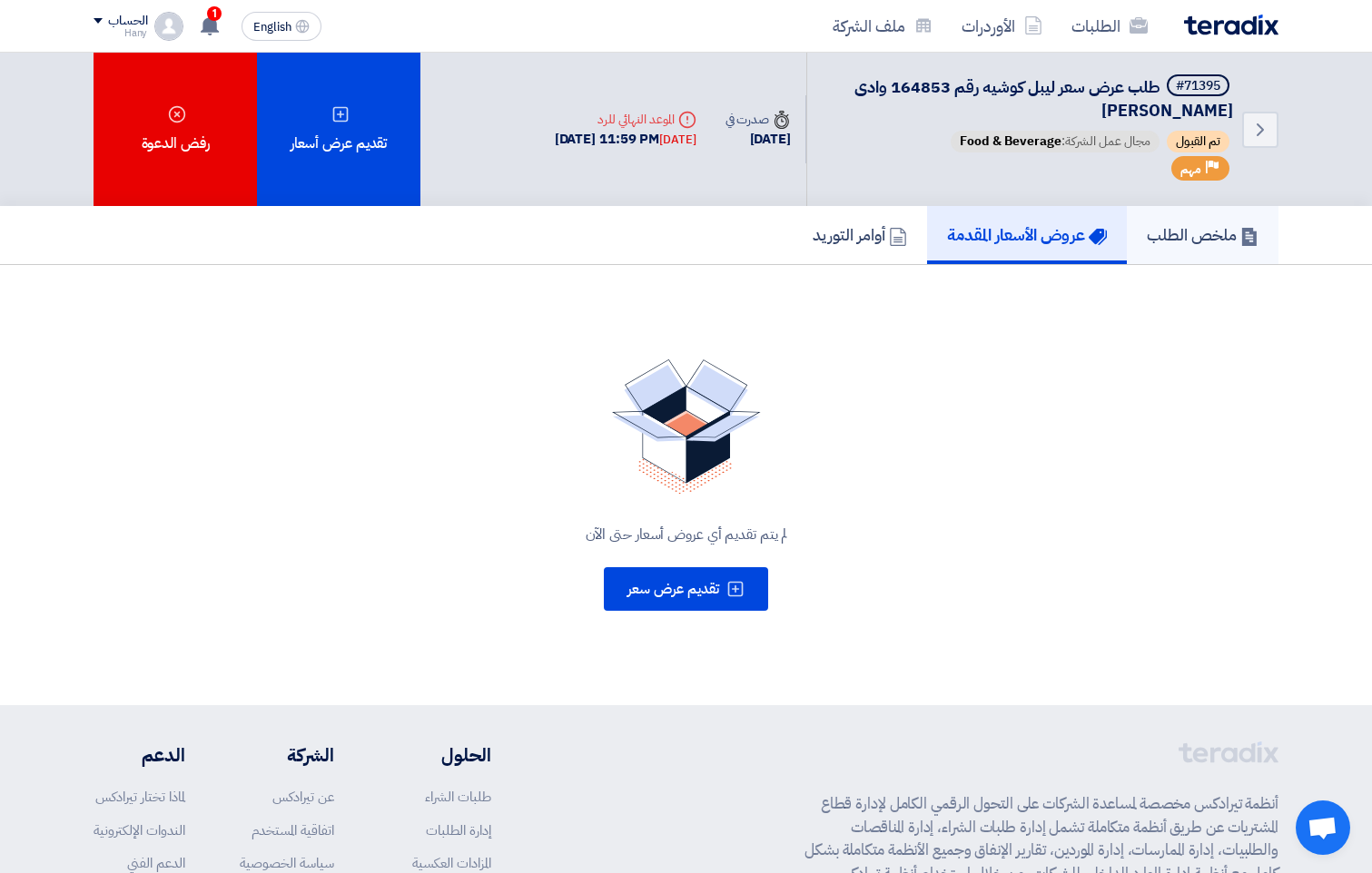
click at [1180, 243] on h5 "ملخص الطلب" at bounding box center [1203, 234] width 112 height 21
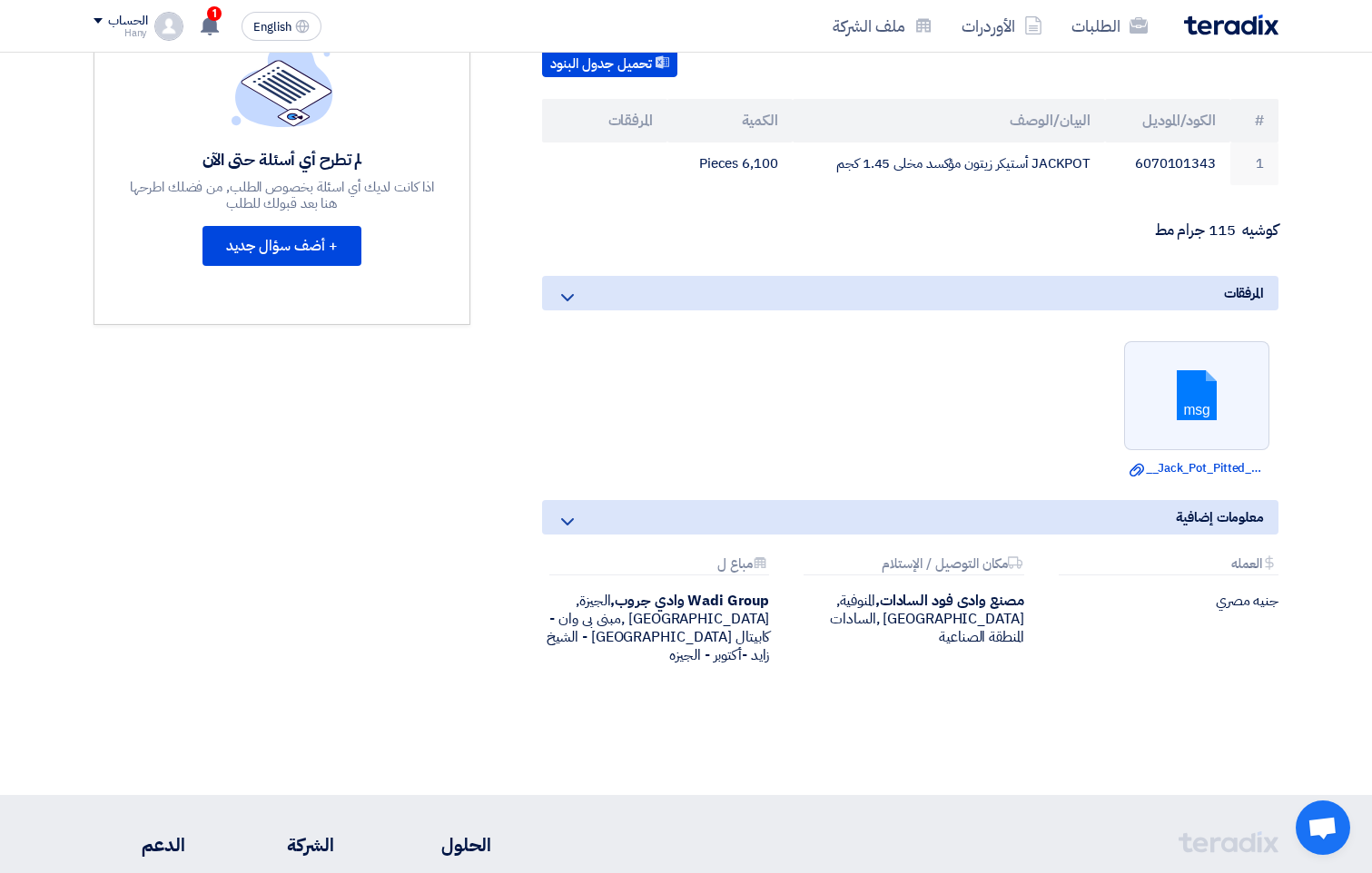
scroll to position [545, 0]
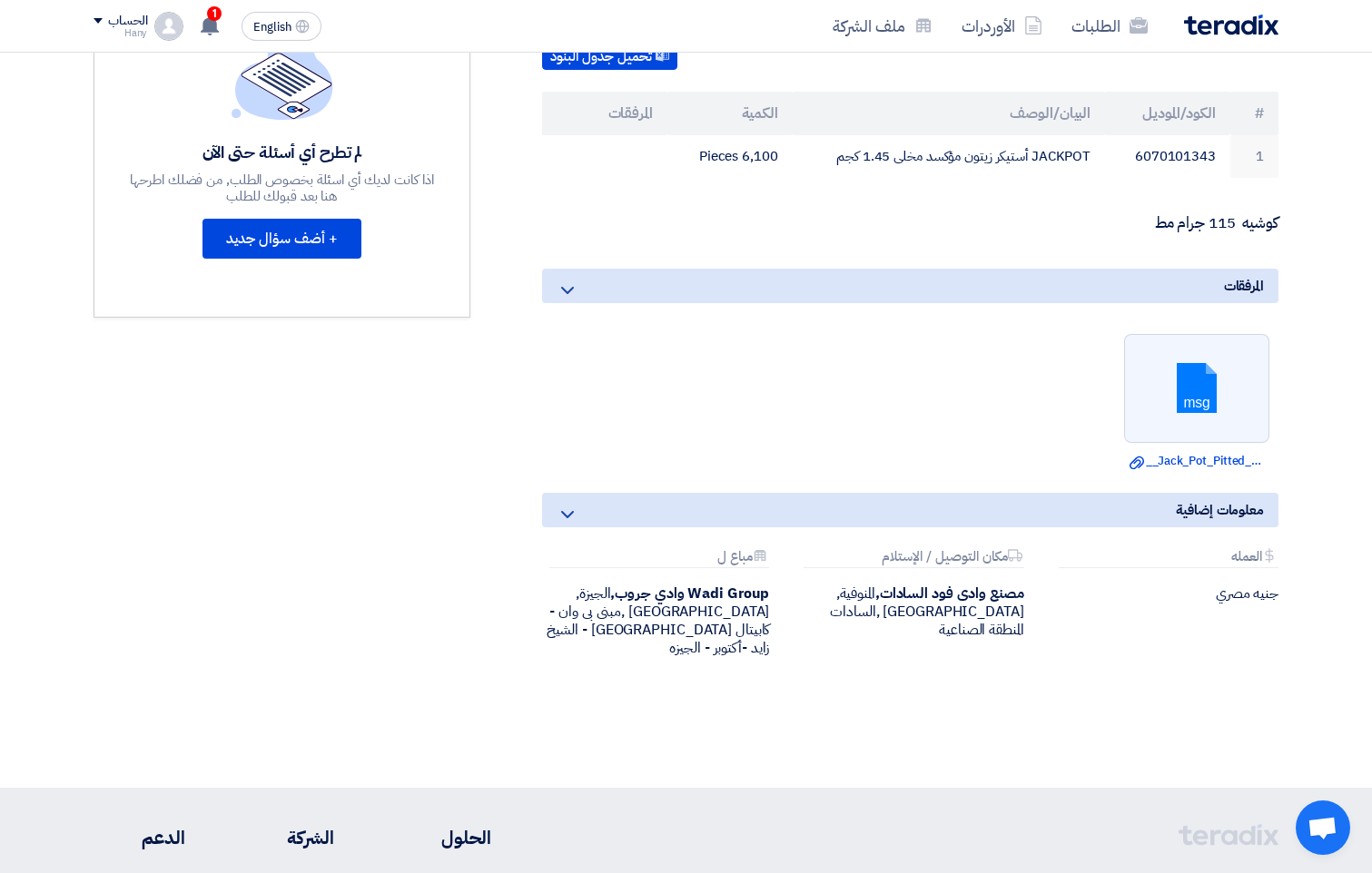
click at [767, 494] on div "معلومات إضافية" at bounding box center [910, 510] width 737 height 35
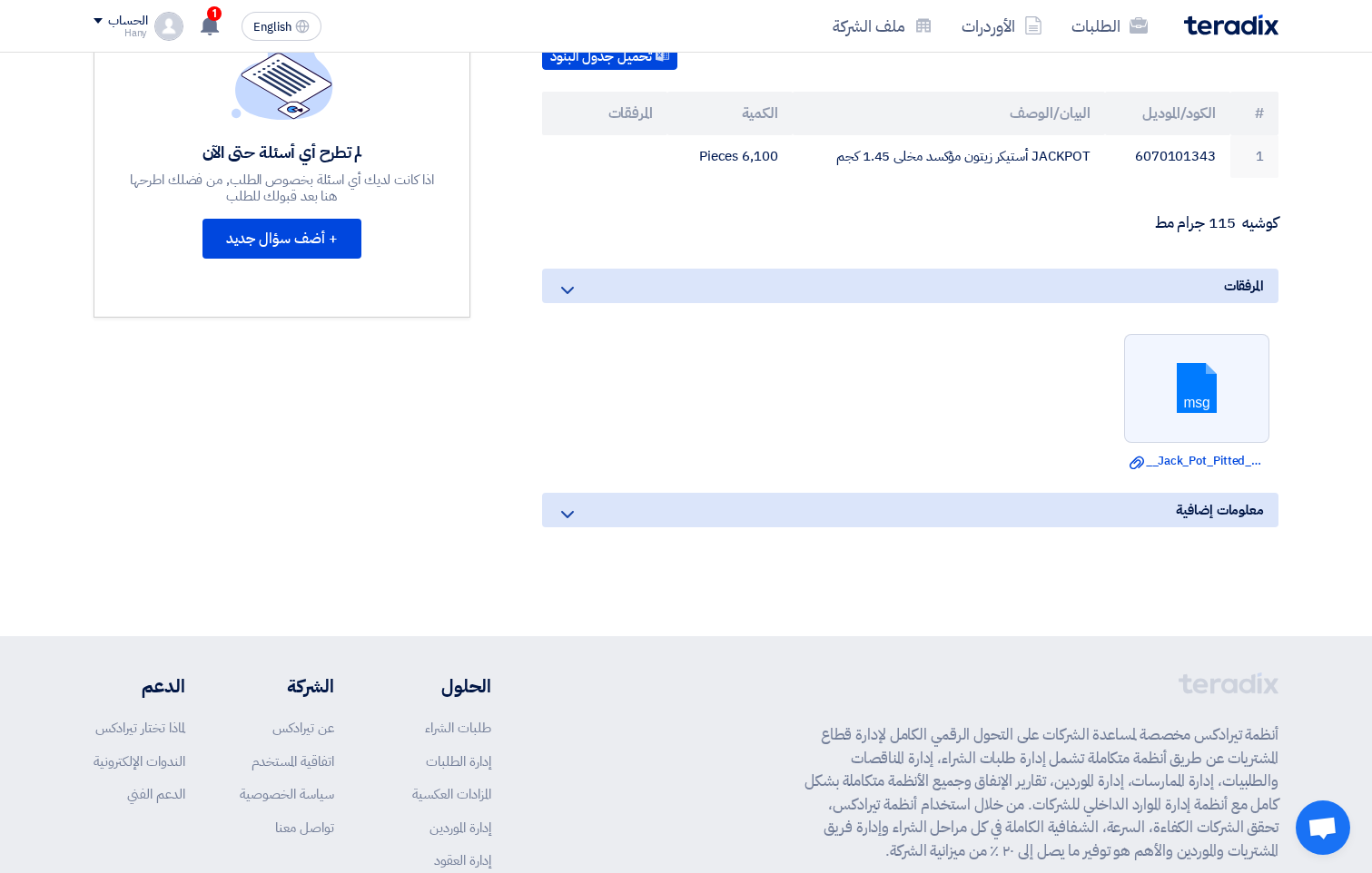
click at [767, 494] on div "معلومات إضافية" at bounding box center [910, 510] width 737 height 35
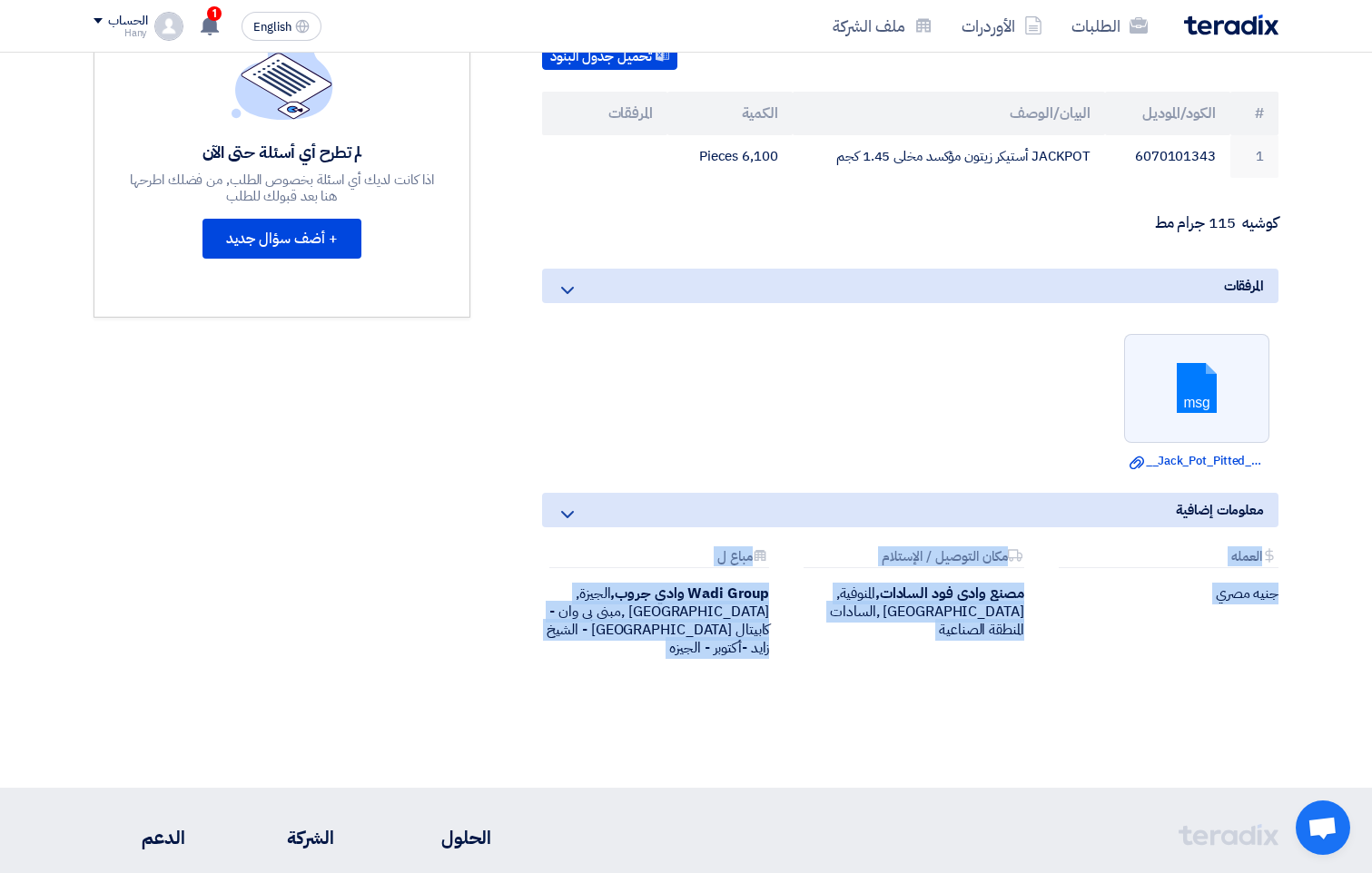
click at [809, 645] on div "Attachments العمله جنيه مصري Attachments مكان التوصيل / الإستلام مصنع وادى فود …" at bounding box center [910, 618] width 764 height 137
click at [975, 656] on div "طلب عرض سعر ليبل كوشيه رقم 164853 وادى فود السادات بيانات العميل Ahmed Fathy Bu…" at bounding box center [888, 229] width 808 height 944
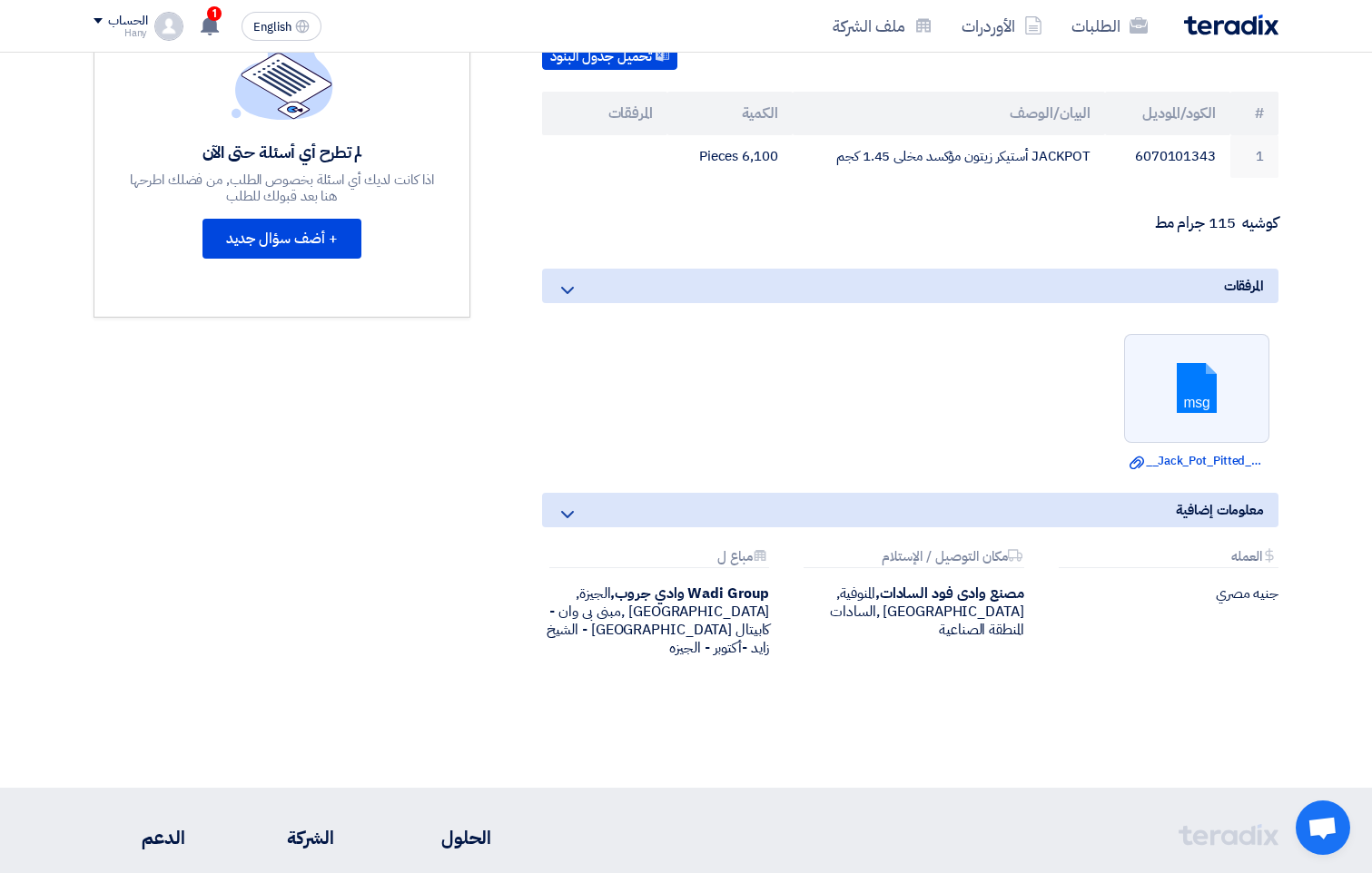
click at [975, 656] on div "طلب عرض سعر ليبل كوشيه رقم 164853 وادى فود السادات بيانات العميل Ahmed Fathy Bu…" at bounding box center [888, 229] width 808 height 944
drag, startPoint x: 975, startPoint y: 656, endPoint x: 1037, endPoint y: 665, distance: 62.6
click at [1003, 665] on div "طلب عرض سعر ليبل كوشيه رقم 164853 وادى فود السادات بيانات العميل Ahmed Fathy Bu…" at bounding box center [685, 255] width 1212 height 995
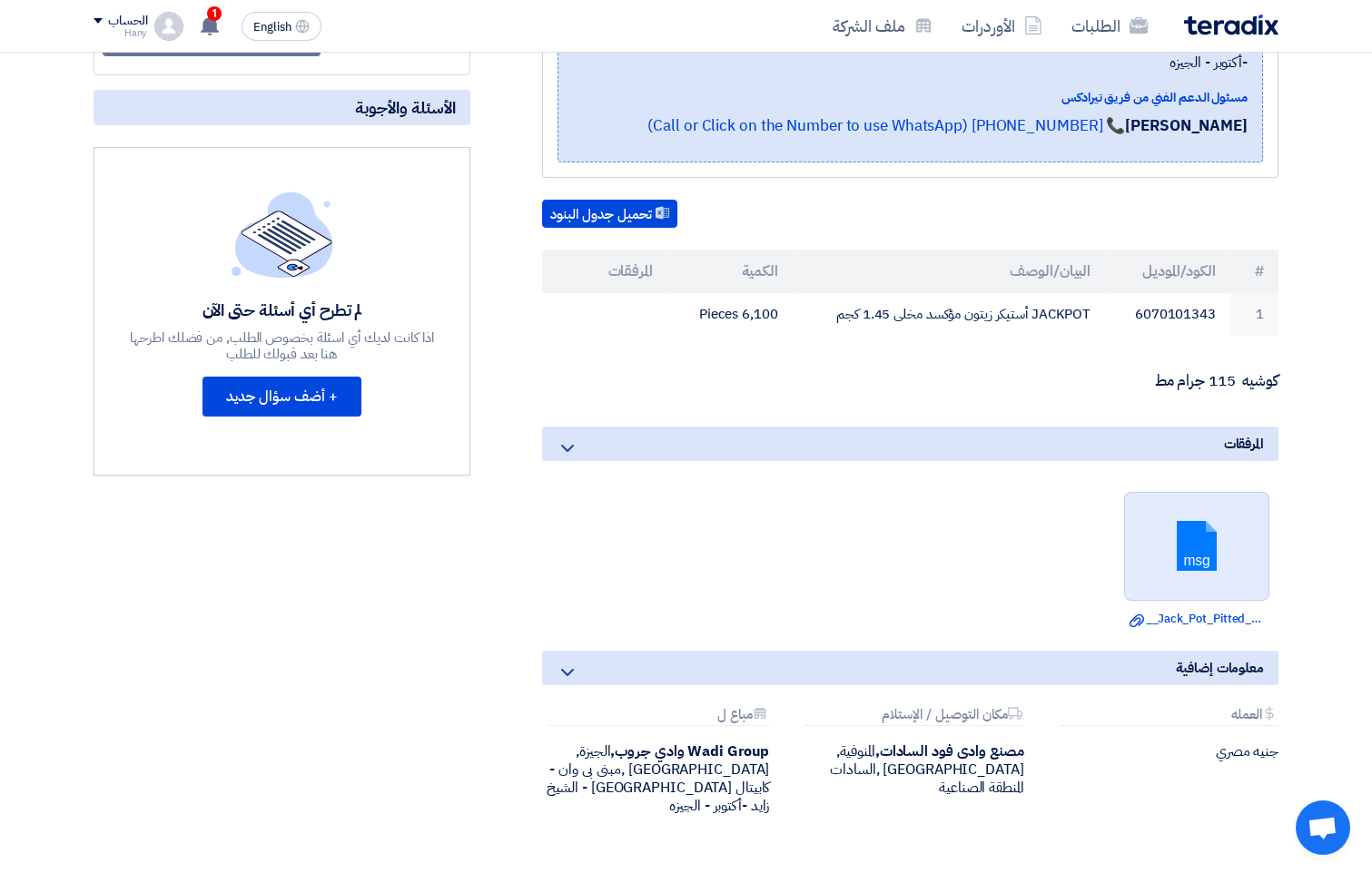
scroll to position [382, 0]
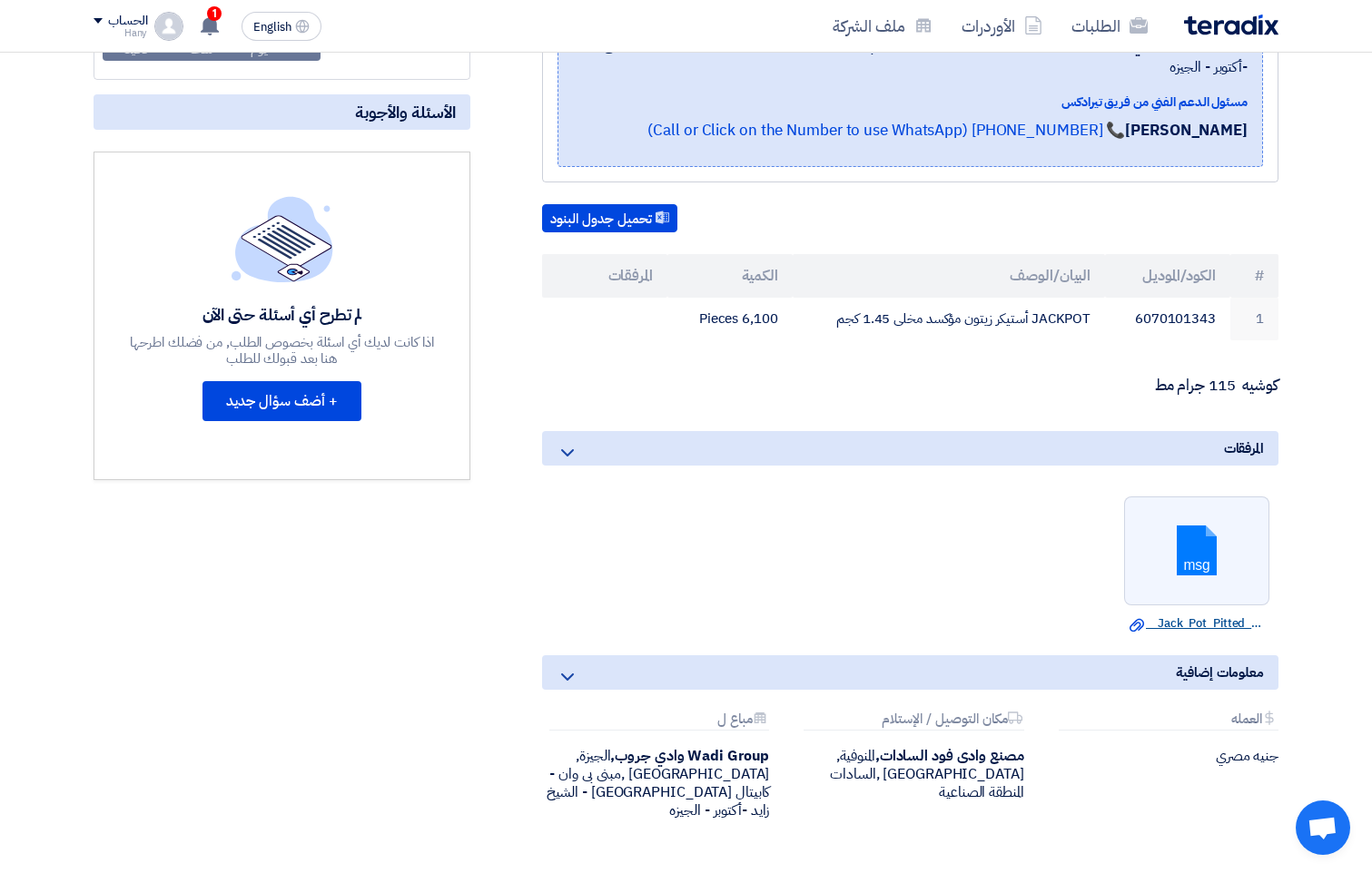
click at [1171, 614] on link "Download file __Jack_Pot_Pitted_Ripe_A_Label.msg" at bounding box center [1196, 623] width 134 height 18
click at [1194, 516] on link at bounding box center [1198, 551] width 145 height 109
click at [1186, 614] on link "Download file __Jack_Pot_Pitted_Ripe_A_Label.msg" at bounding box center [1196, 623] width 134 height 18
click at [870, 501] on ul "msg Download file __Jack_Pot_Pitted_Ripe_A_Label.msg" at bounding box center [910, 564] width 737 height 154
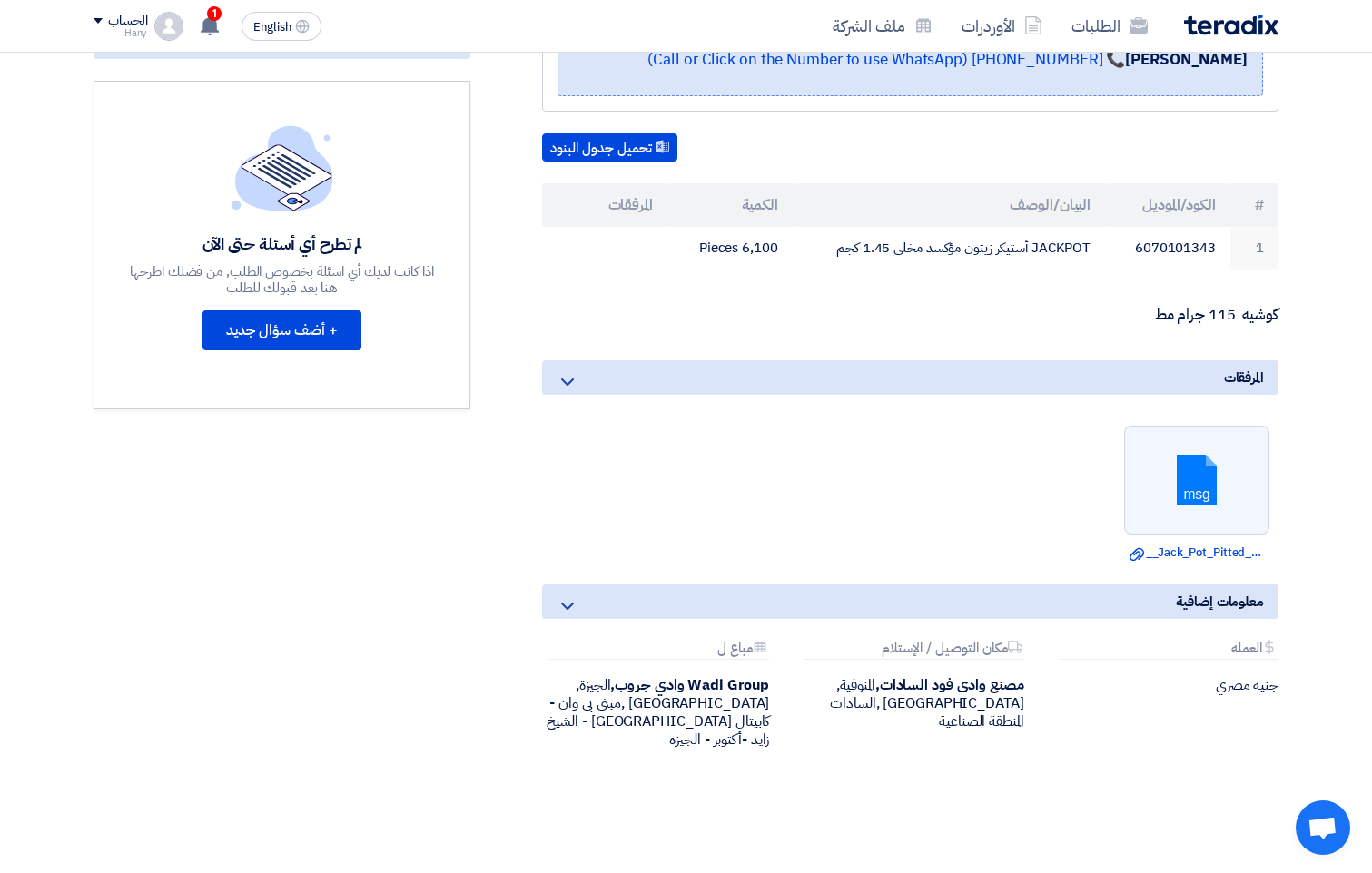
scroll to position [454, 0]
